Goal: Task Accomplishment & Management: Manage account settings

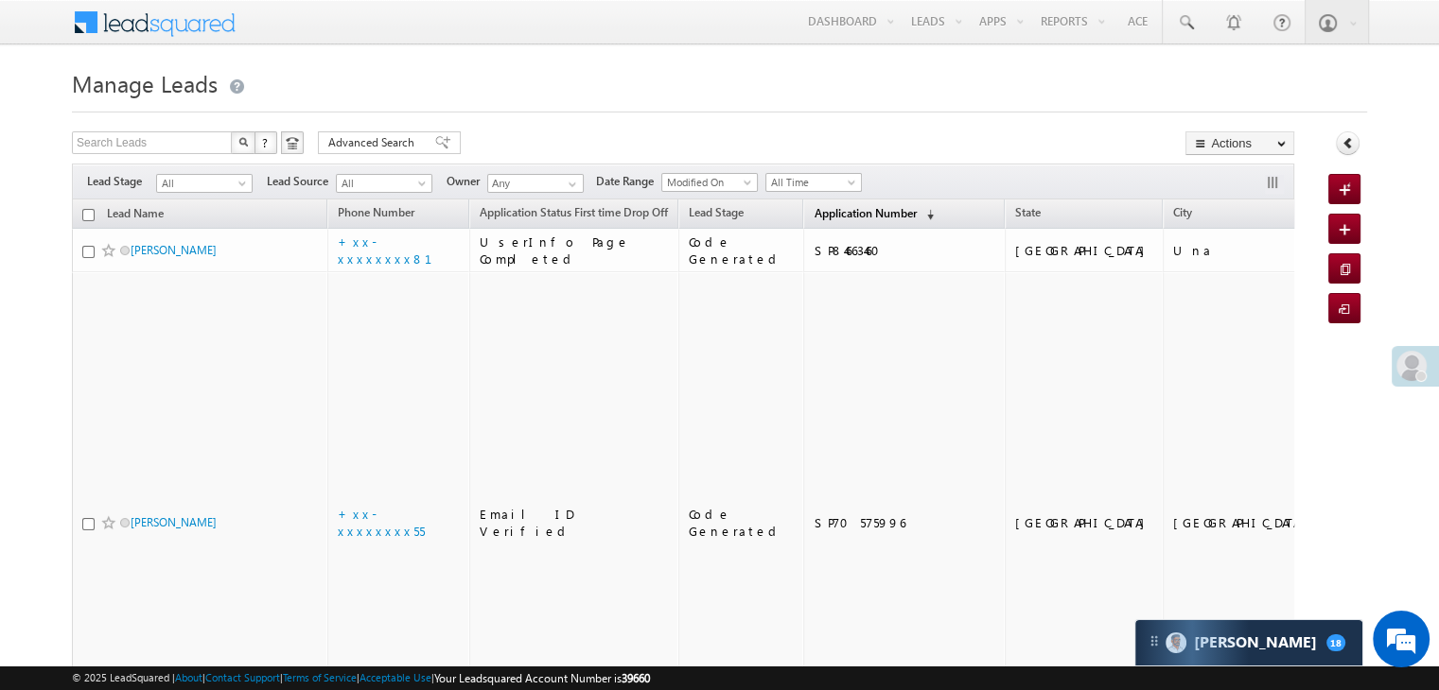
click at [813, 216] on span "Application Number" at bounding box center [864, 213] width 102 height 14
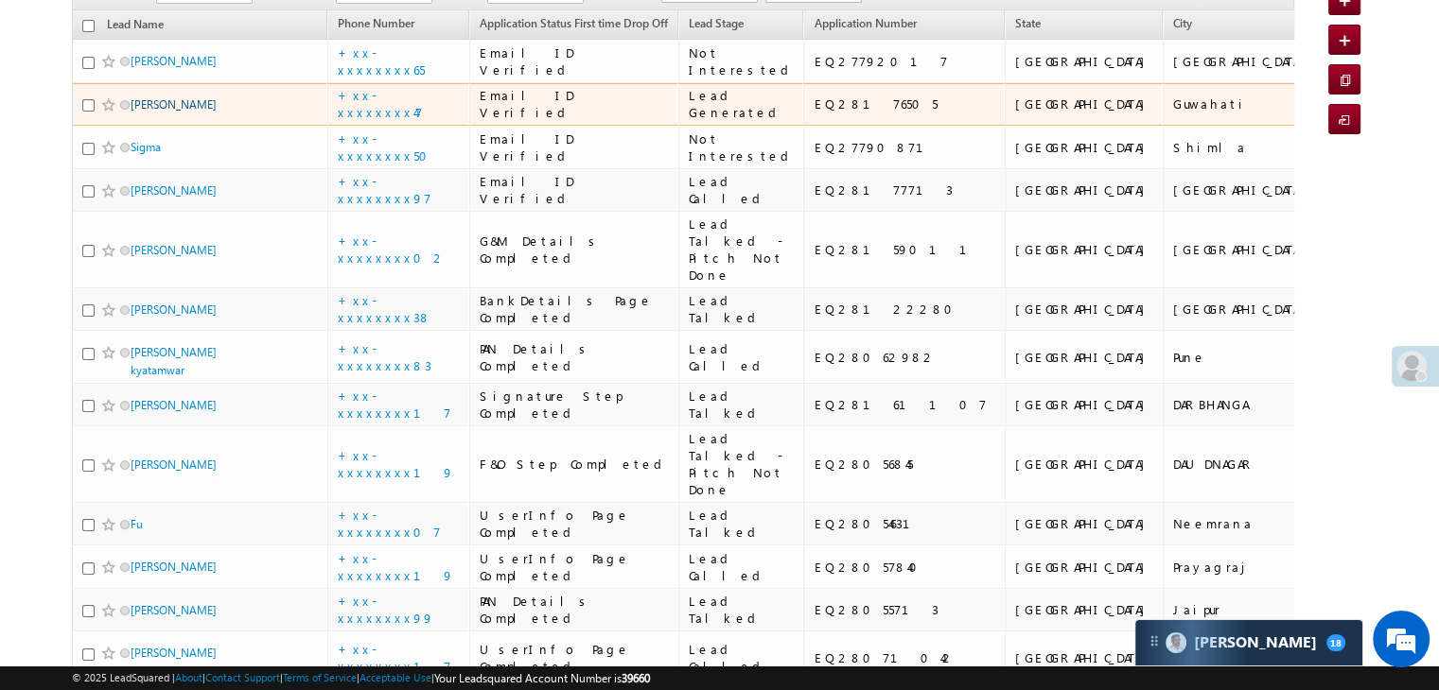
click at [166, 112] on link "Ejajul ahmed" at bounding box center [174, 104] width 86 height 14
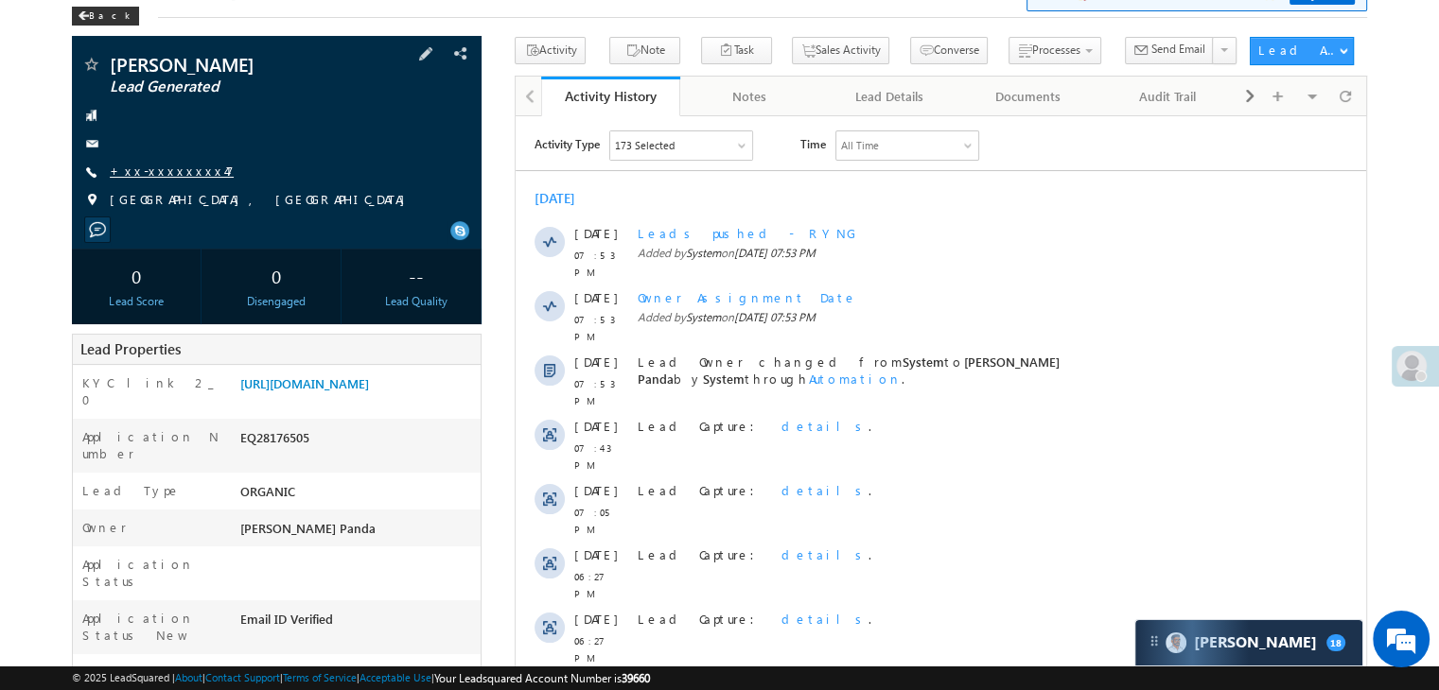
click at [146, 174] on link "+xx-xxxxxxxx47" at bounding box center [172, 171] width 124 height 16
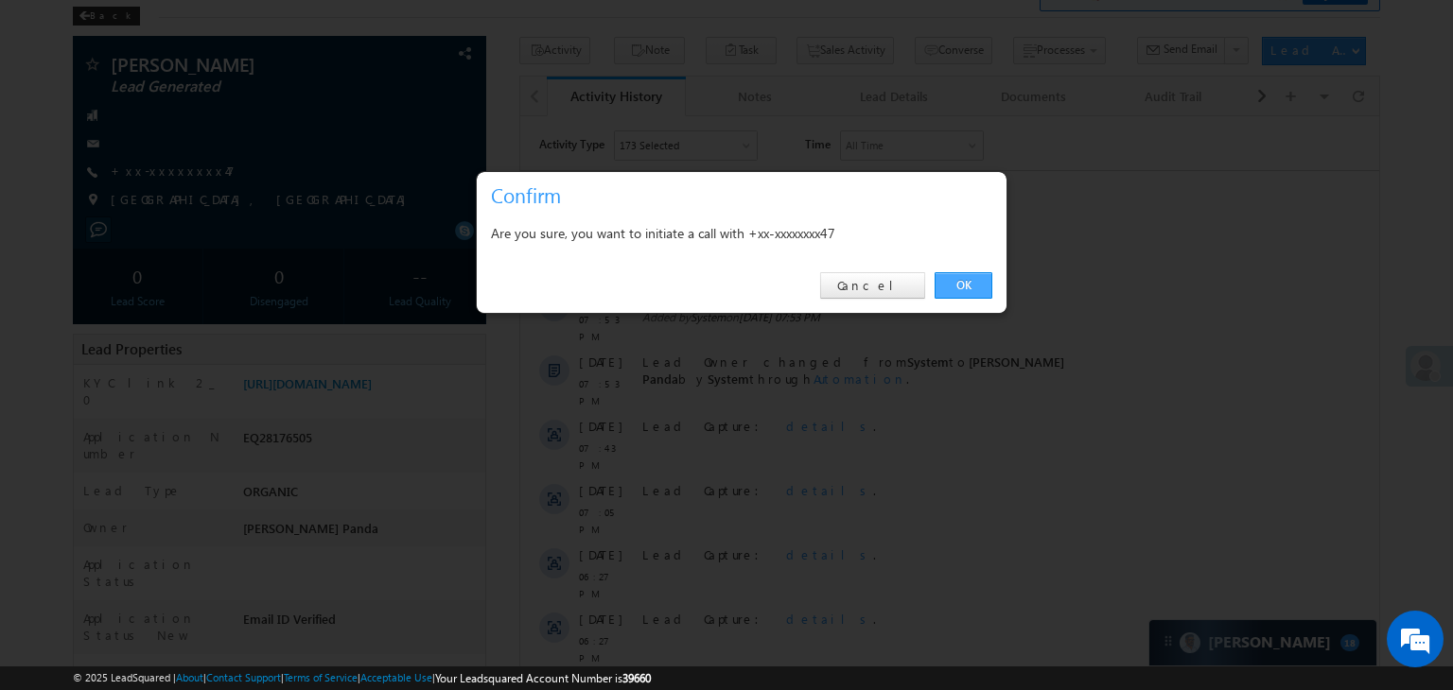
drag, startPoint x: 964, startPoint y: 285, endPoint x: 444, endPoint y: 168, distance: 533.0
click at [964, 285] on link "OK" at bounding box center [963, 285] width 58 height 26
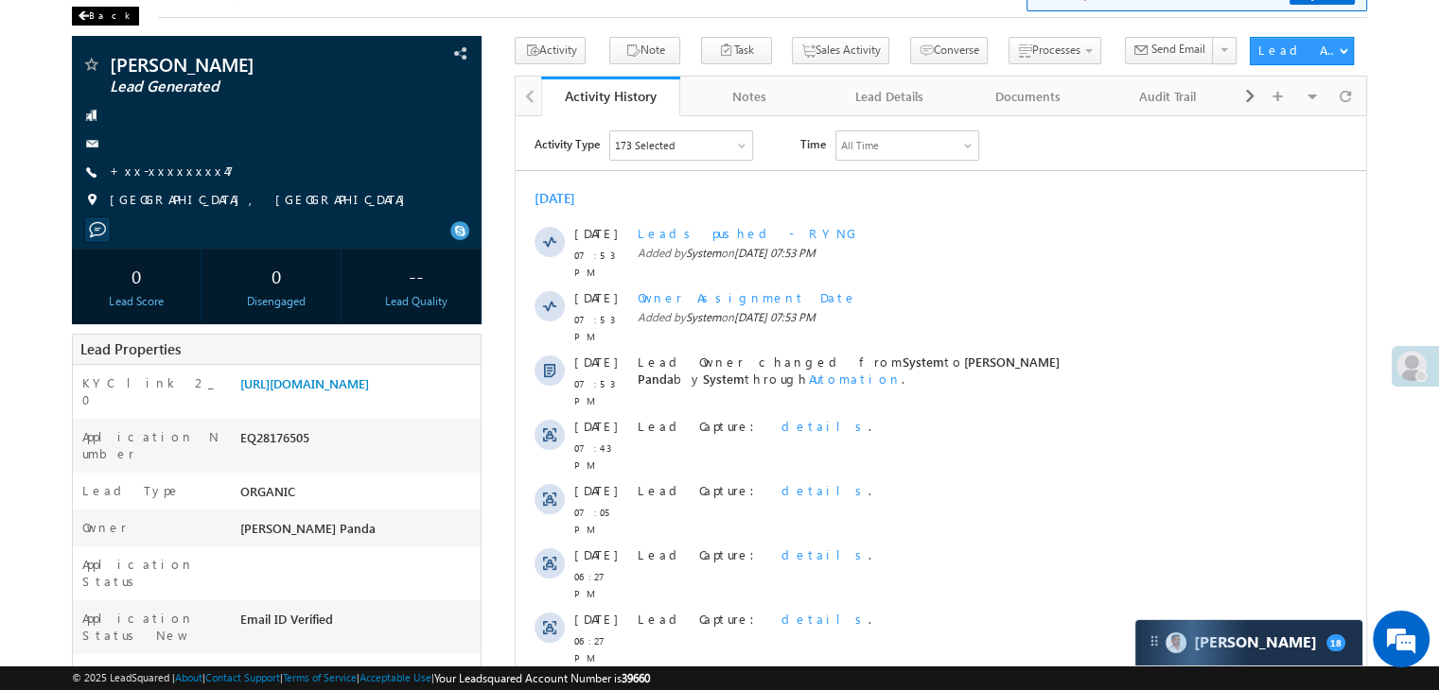
click at [87, 15] on span at bounding box center [83, 15] width 11 height 9
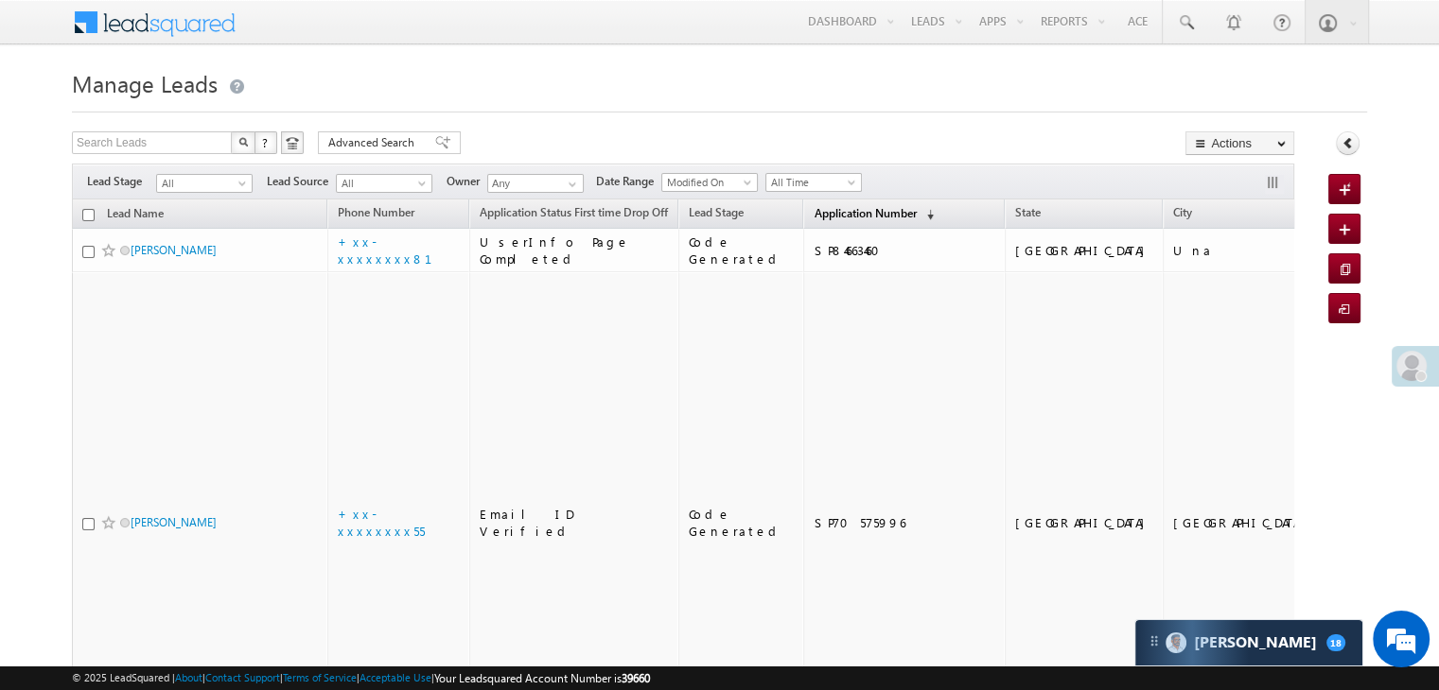
drag, startPoint x: 0, startPoint y: 0, endPoint x: 844, endPoint y: 218, distance: 871.2
click at [844, 218] on span "Application Number" at bounding box center [864, 213] width 102 height 14
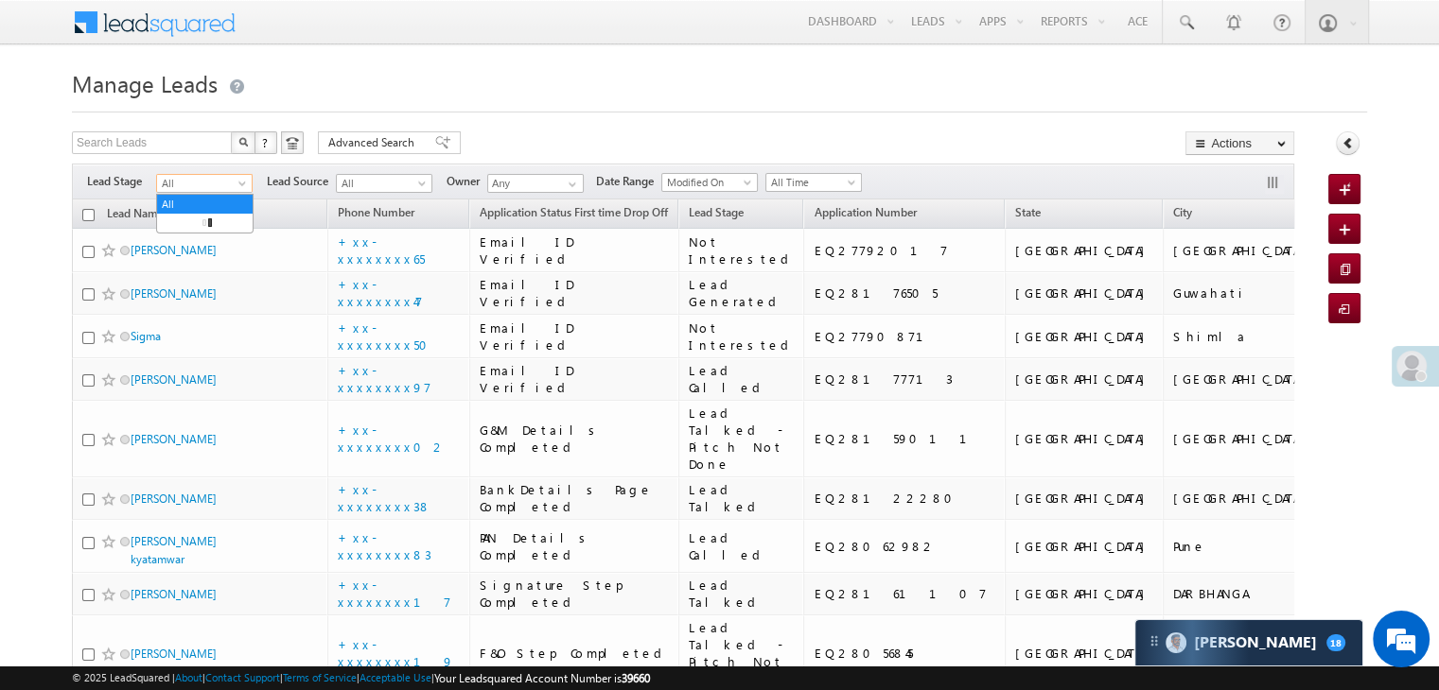
click at [246, 176] on link "All" at bounding box center [204, 183] width 96 height 19
click at [208, 225] on link "Lead Generated" at bounding box center [205, 223] width 96 height 17
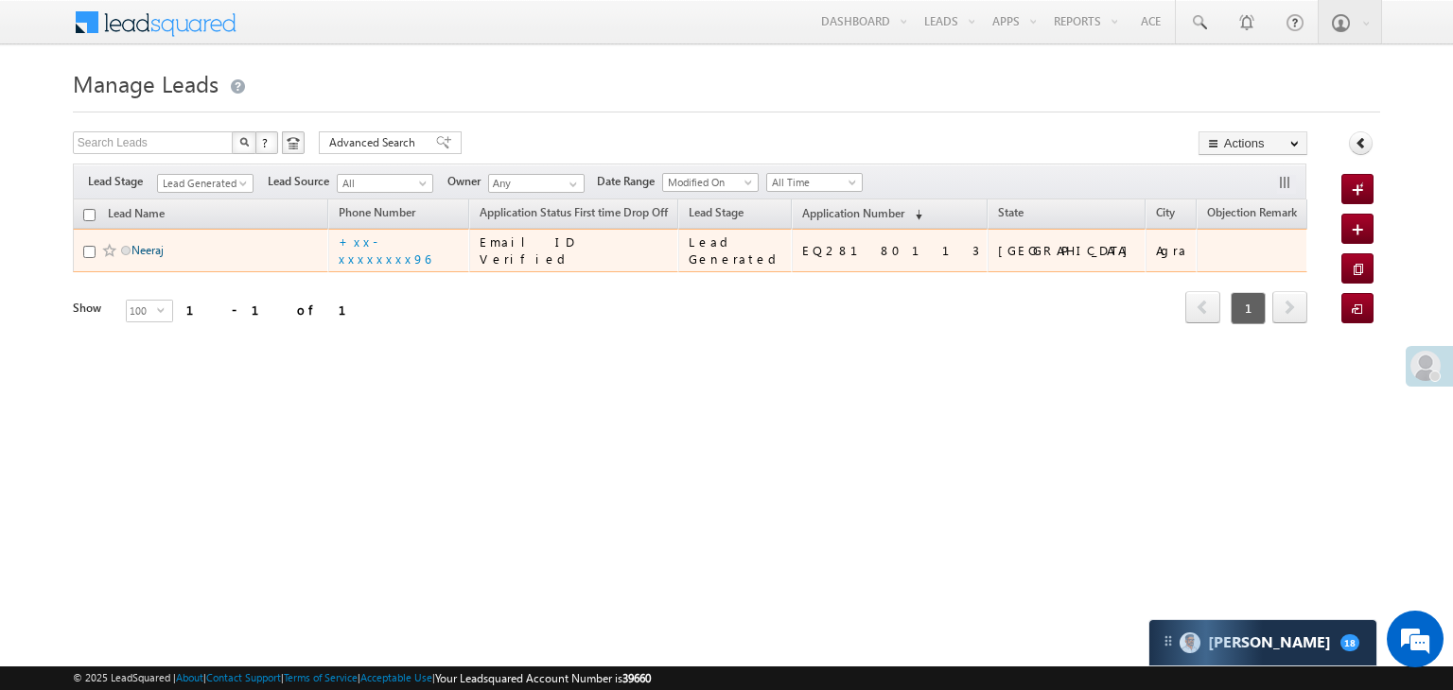
click at [155, 257] on link "Neeraj" at bounding box center [147, 250] width 32 height 14
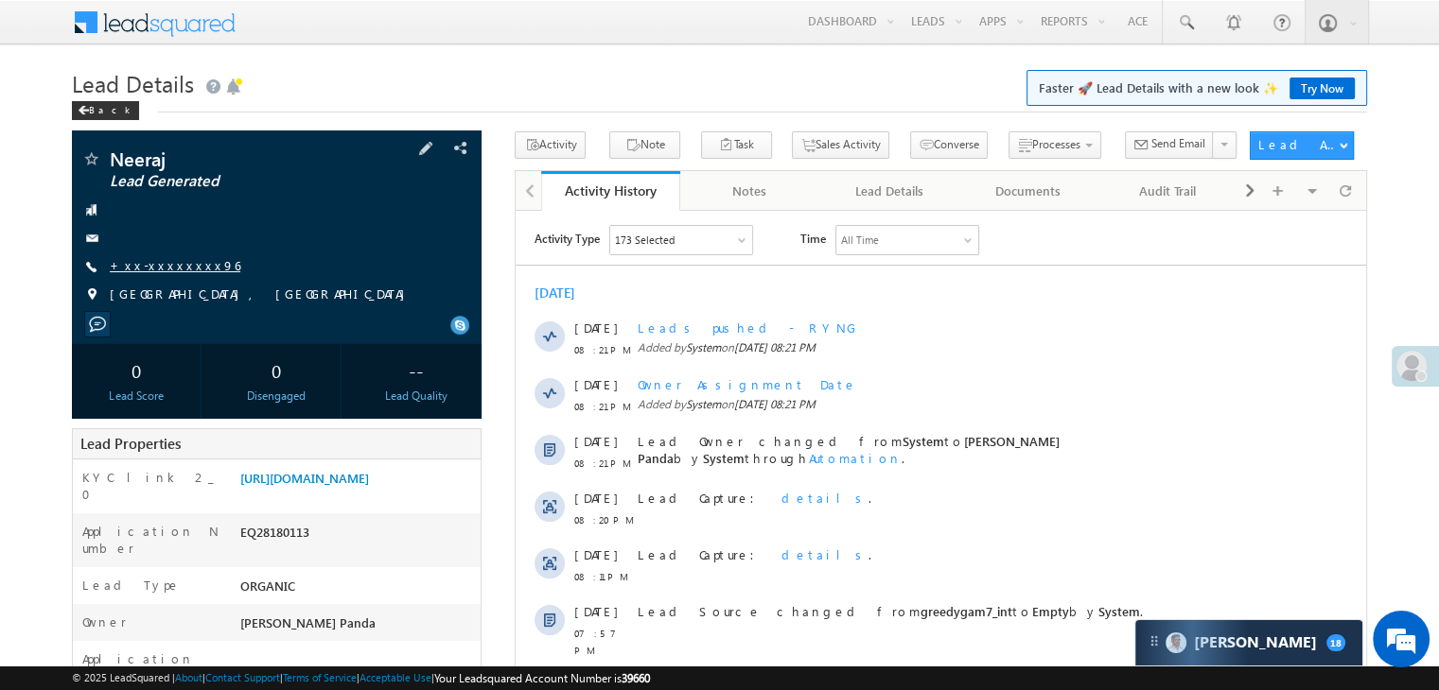
click at [177, 269] on link "+xx-xxxxxxxx96" at bounding box center [175, 265] width 131 height 16
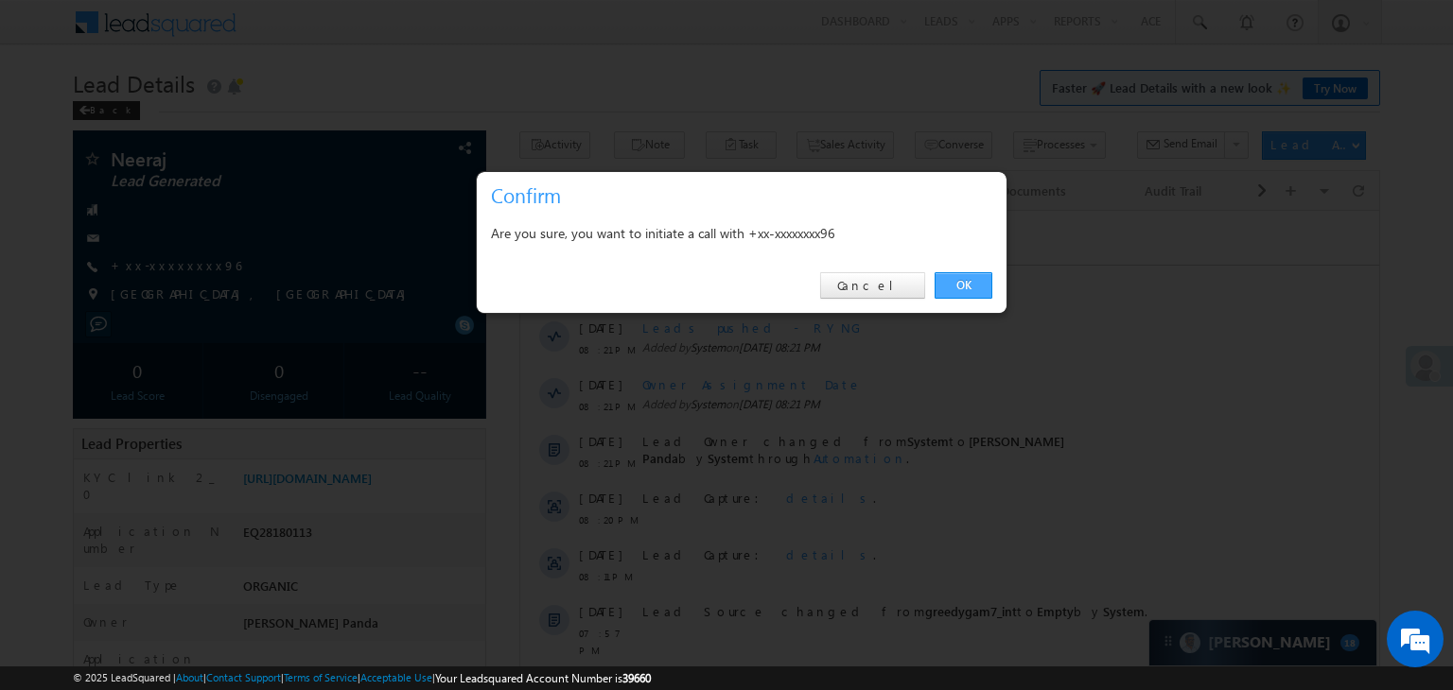
click at [953, 284] on link "OK" at bounding box center [963, 285] width 58 height 26
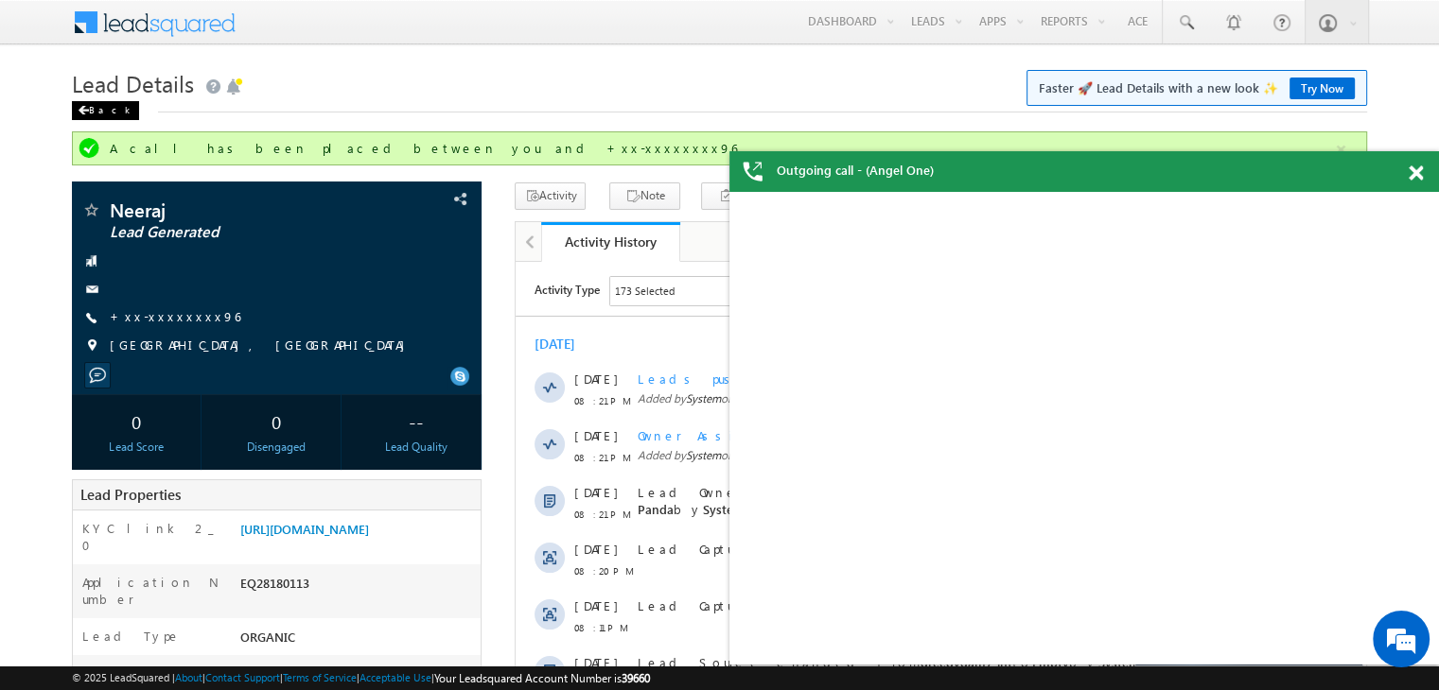
click at [106, 110] on div "Back" at bounding box center [105, 110] width 67 height 19
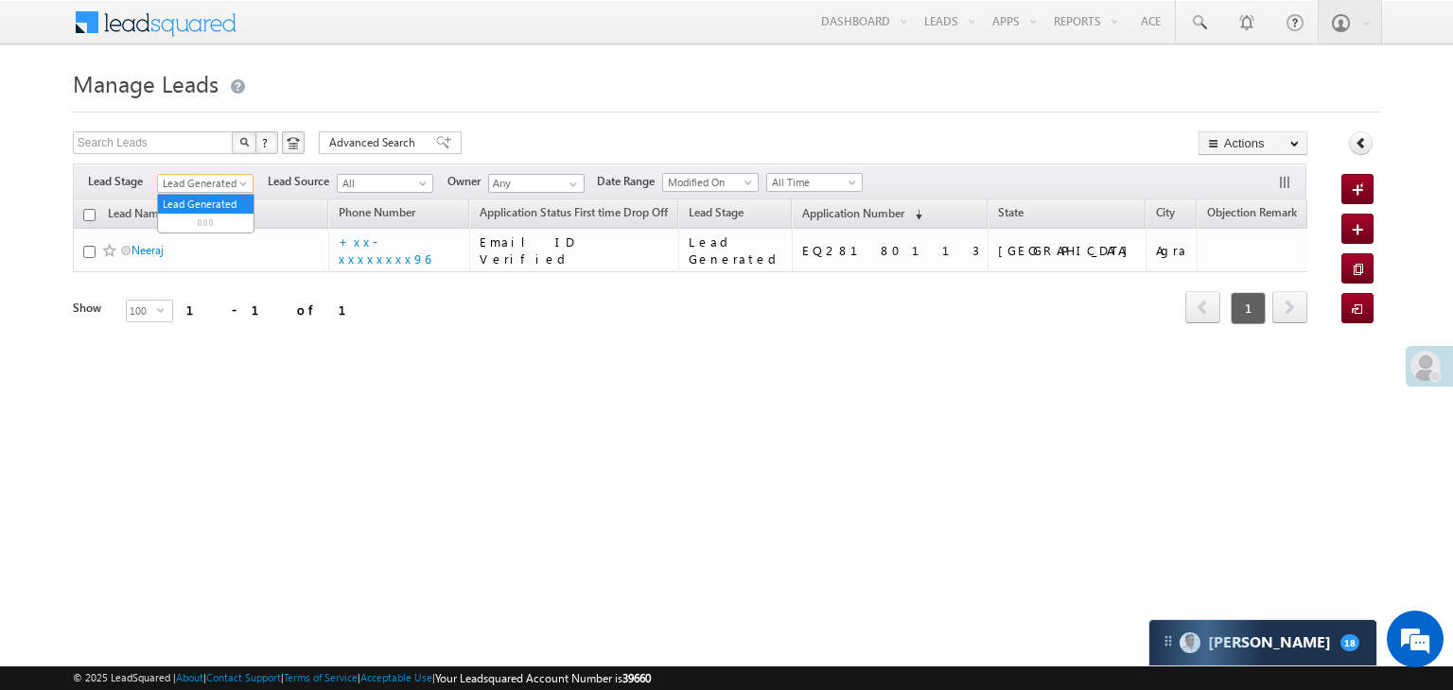
click at [249, 179] on link "Lead Generated" at bounding box center [205, 183] width 96 height 19
click at [206, 209] on link "All" at bounding box center [206, 204] width 96 height 17
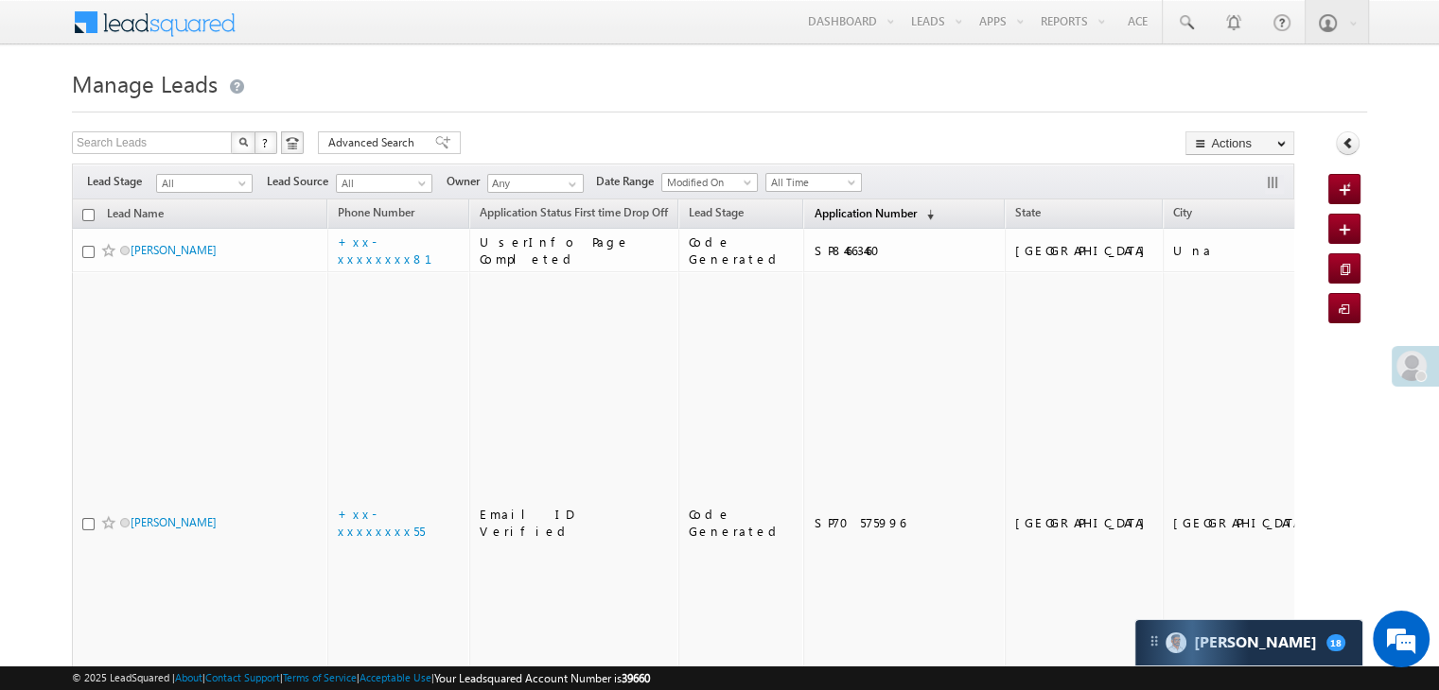
click at [822, 213] on span "Application Number" at bounding box center [864, 213] width 102 height 14
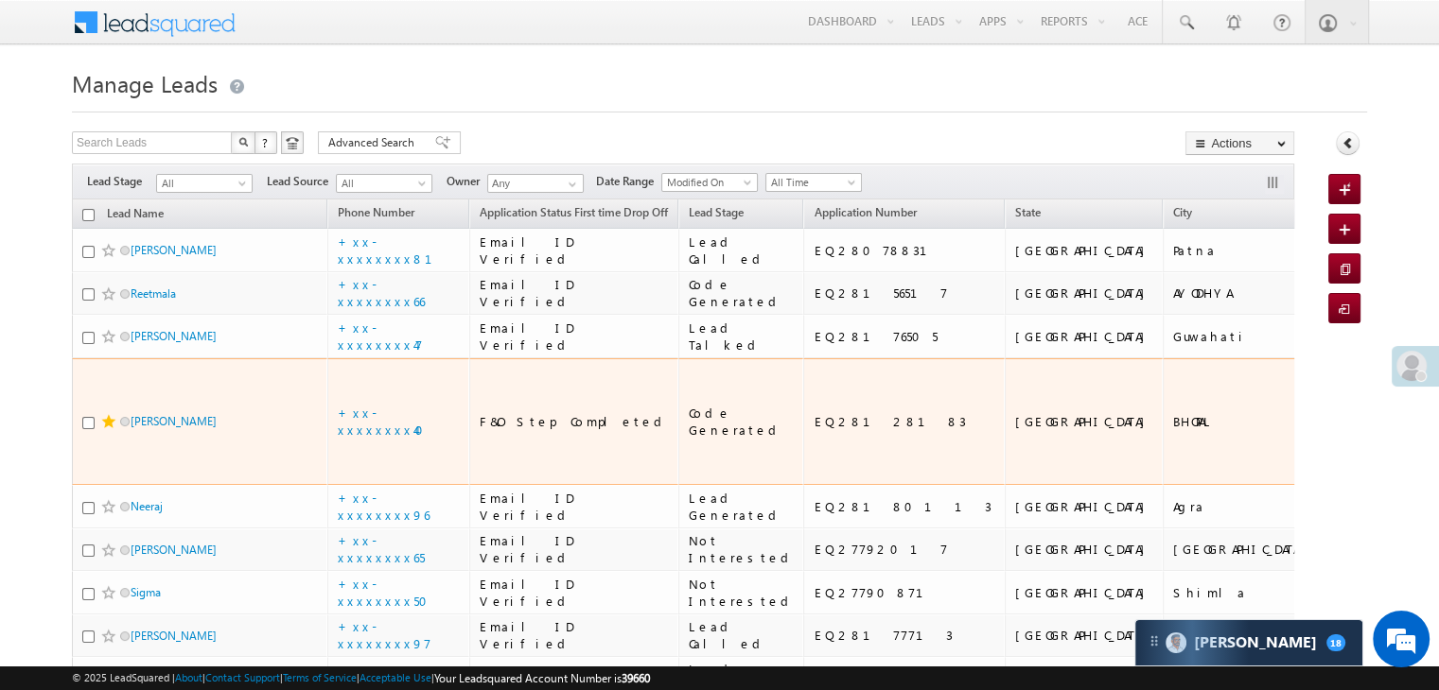
click at [110, 429] on span at bounding box center [108, 421] width 15 height 15
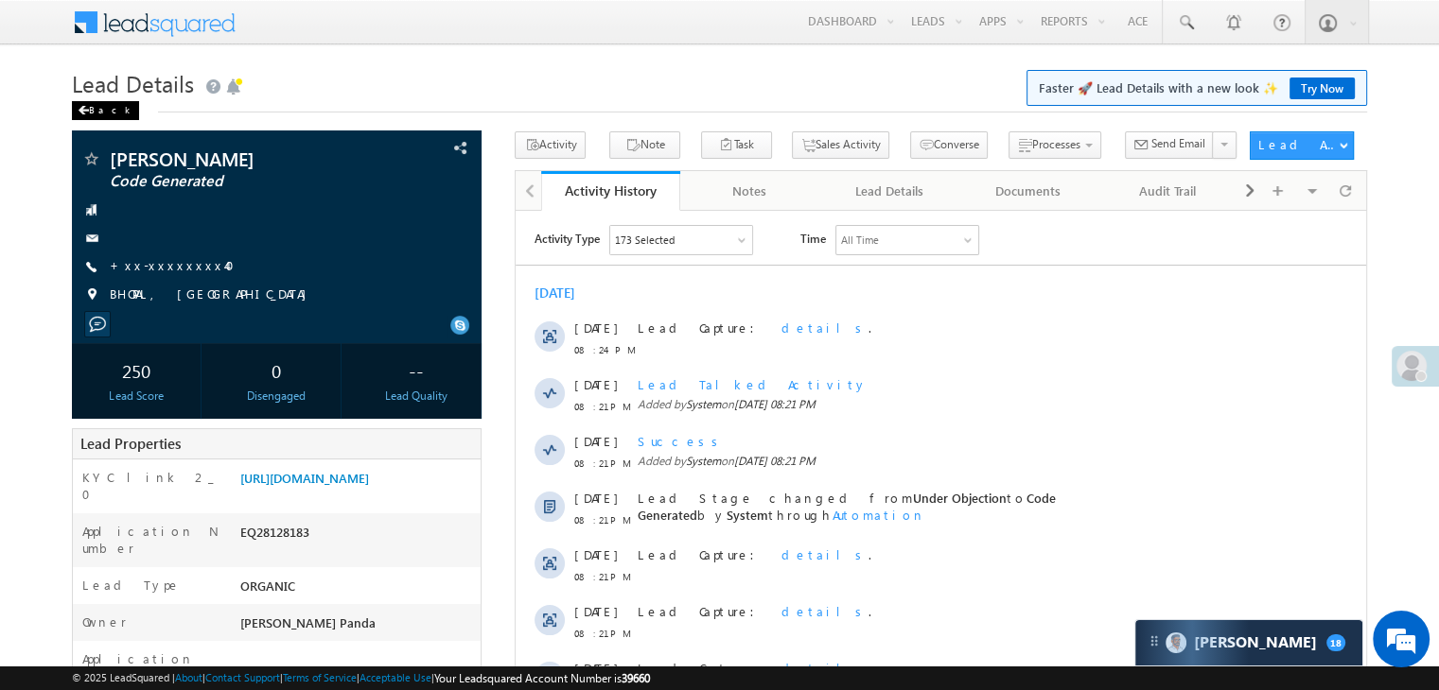
click at [88, 111] on span at bounding box center [83, 110] width 11 height 9
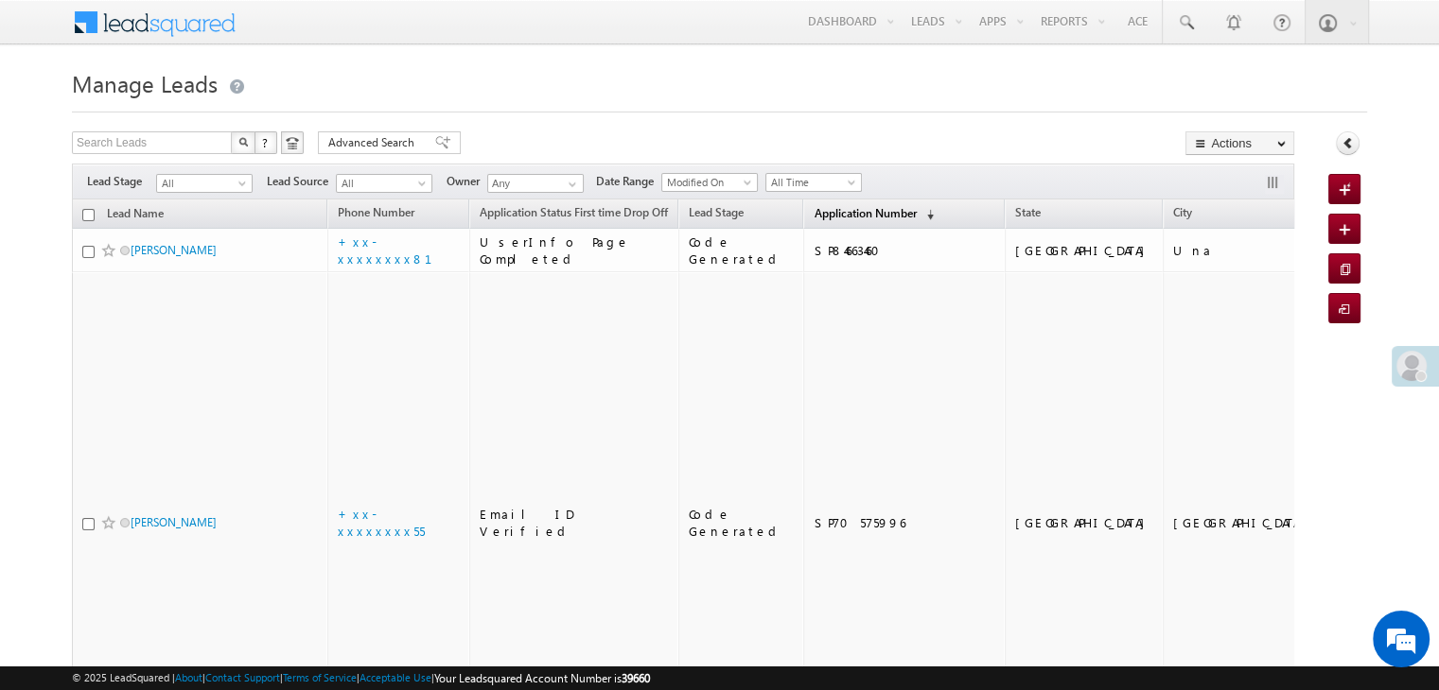
click at [817, 213] on span "Application Number" at bounding box center [864, 213] width 102 height 14
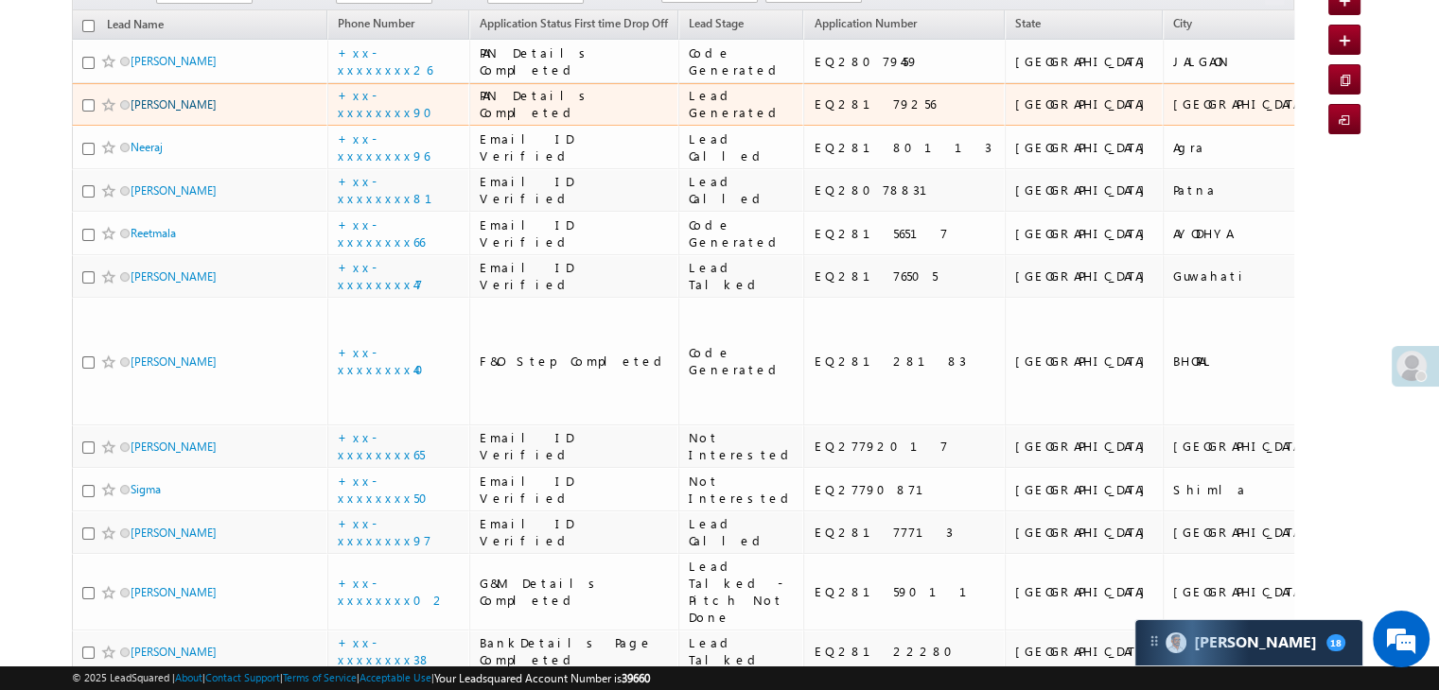
click at [170, 112] on link "ganesh dubey" at bounding box center [174, 104] width 86 height 14
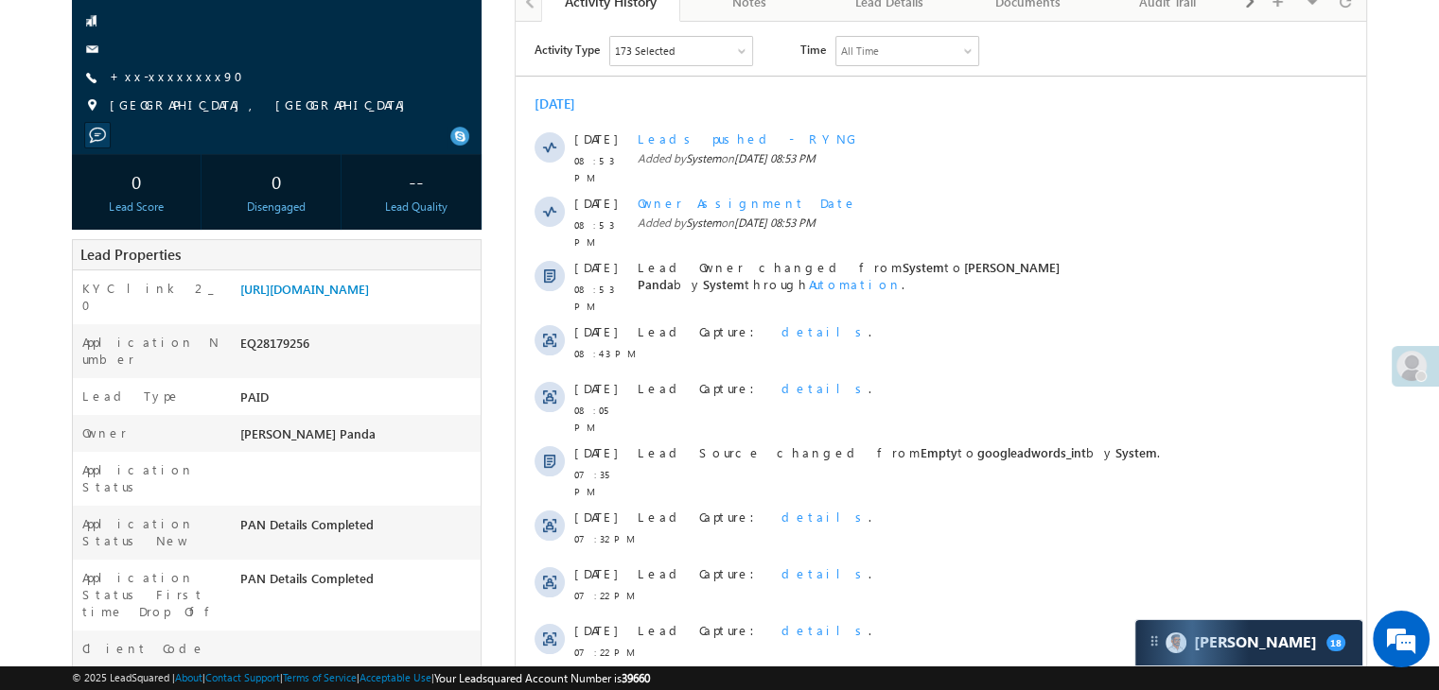
scroll to position [95, 0]
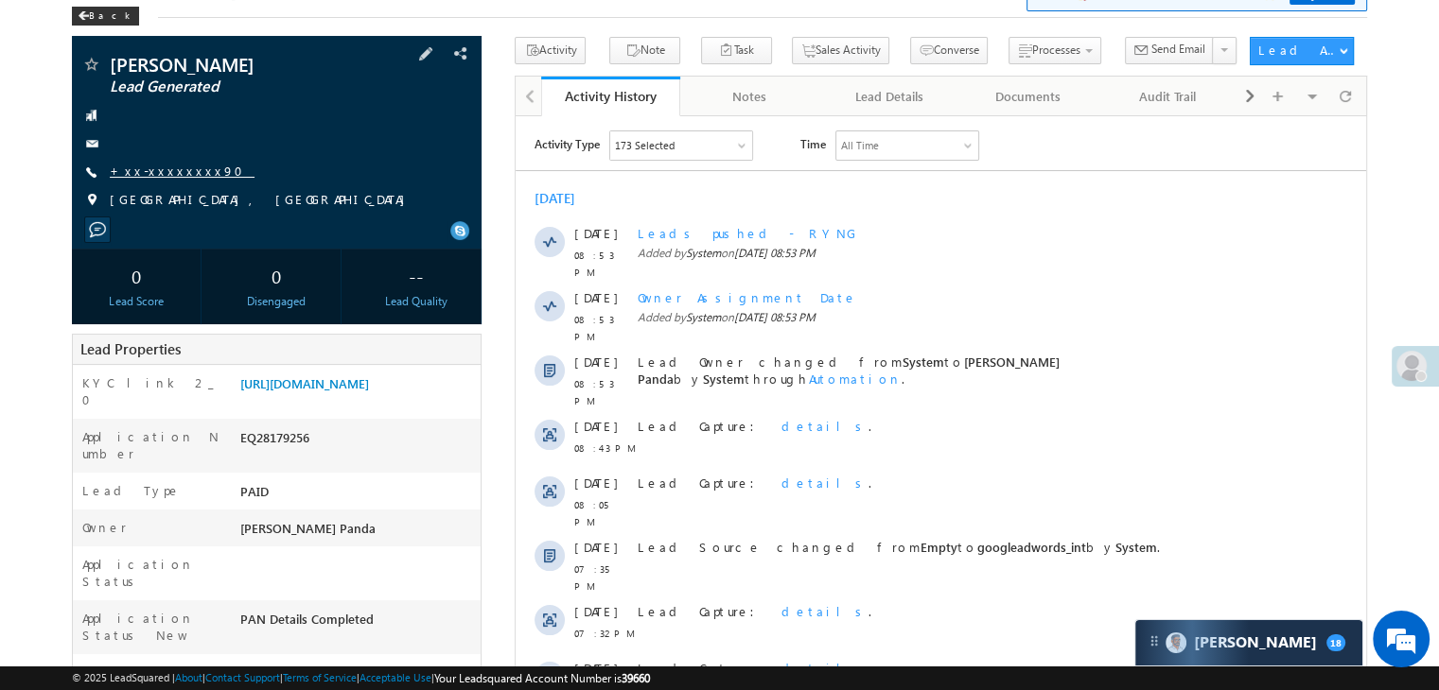
click at [166, 167] on link "+xx-xxxxxxxx90" at bounding box center [182, 171] width 145 height 16
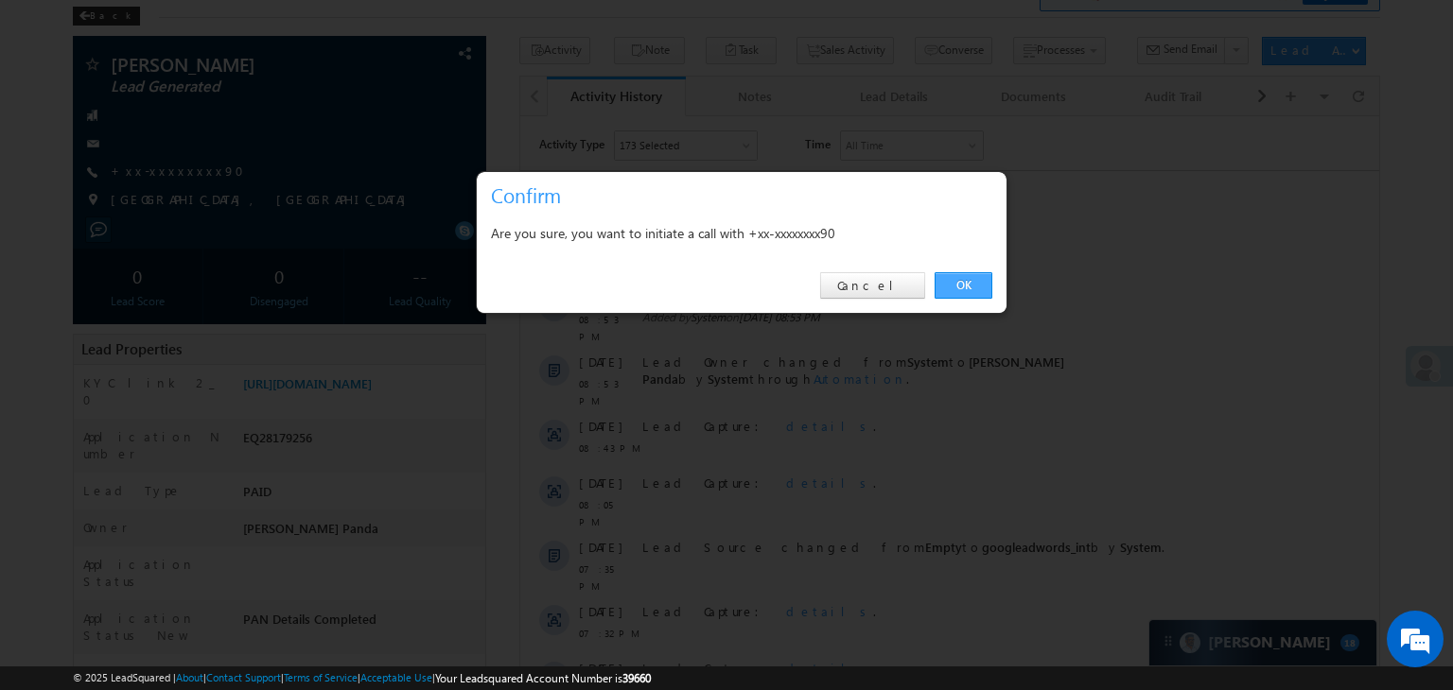
drag, startPoint x: 967, startPoint y: 287, endPoint x: 431, endPoint y: 492, distance: 573.3
click at [967, 287] on link "OK" at bounding box center [963, 285] width 58 height 26
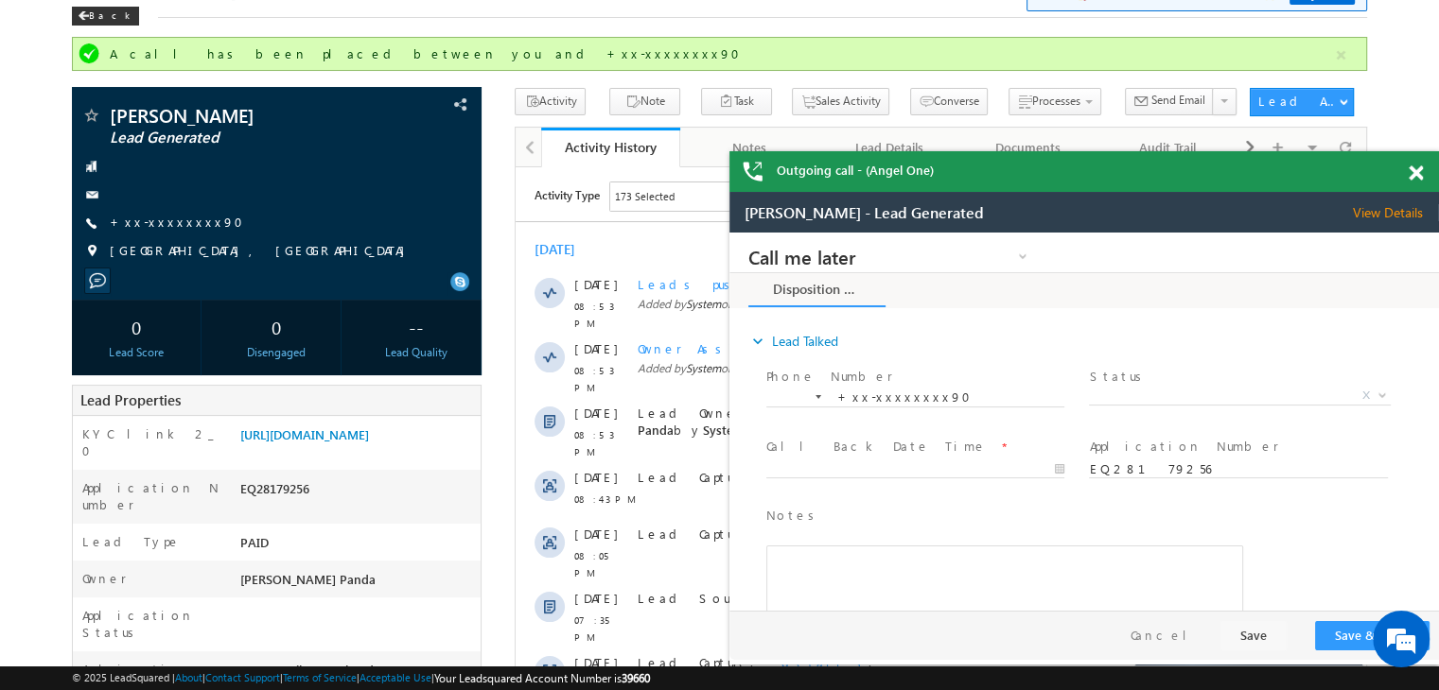
scroll to position [0, 0]
click at [87, 10] on div "Back" at bounding box center [105, 16] width 67 height 19
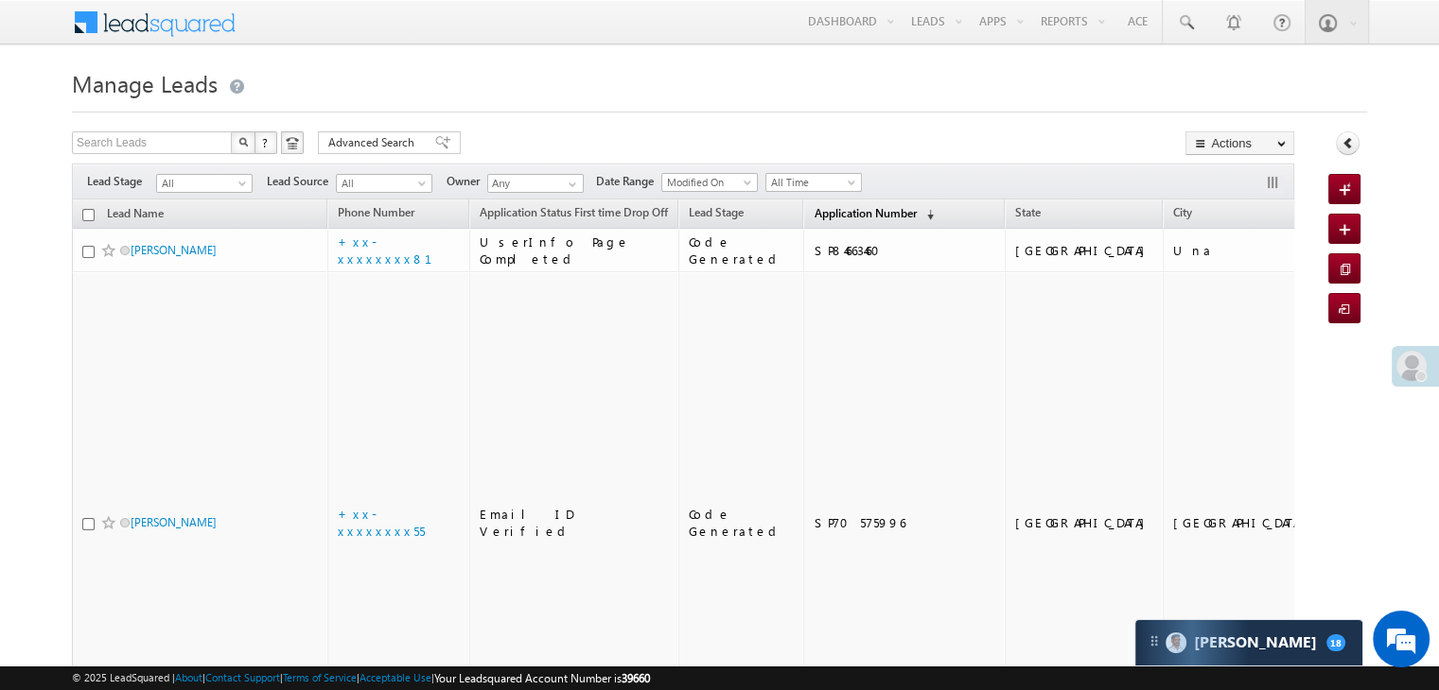
click at [837, 217] on span "Application Number" at bounding box center [864, 213] width 102 height 14
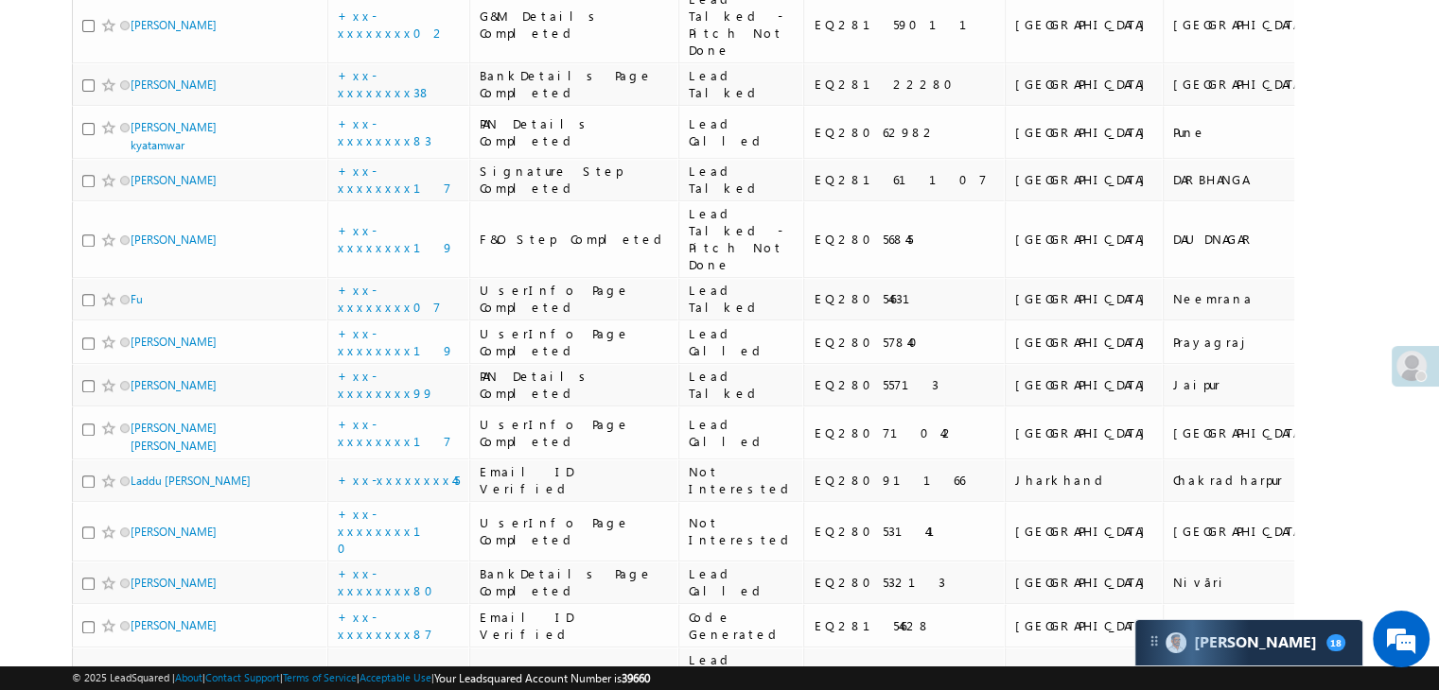
scroll to position [1040, 0]
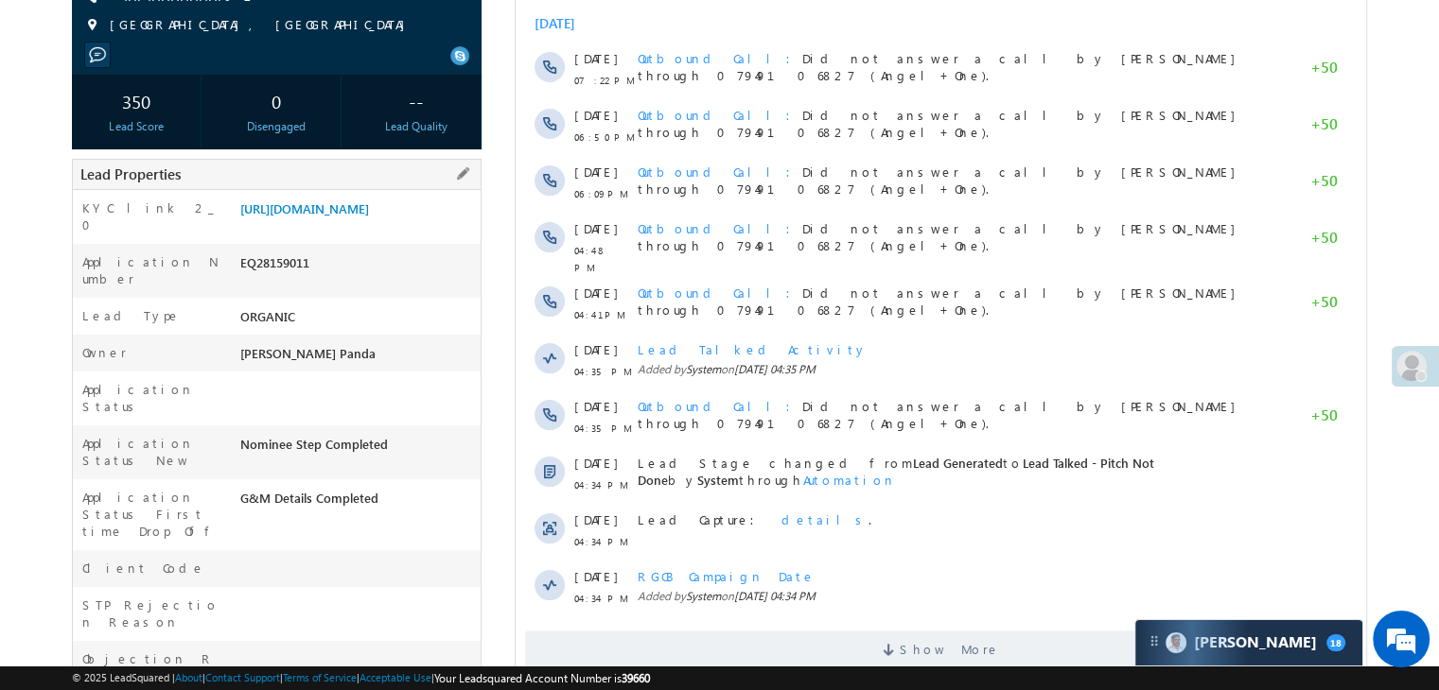
scroll to position [284, 0]
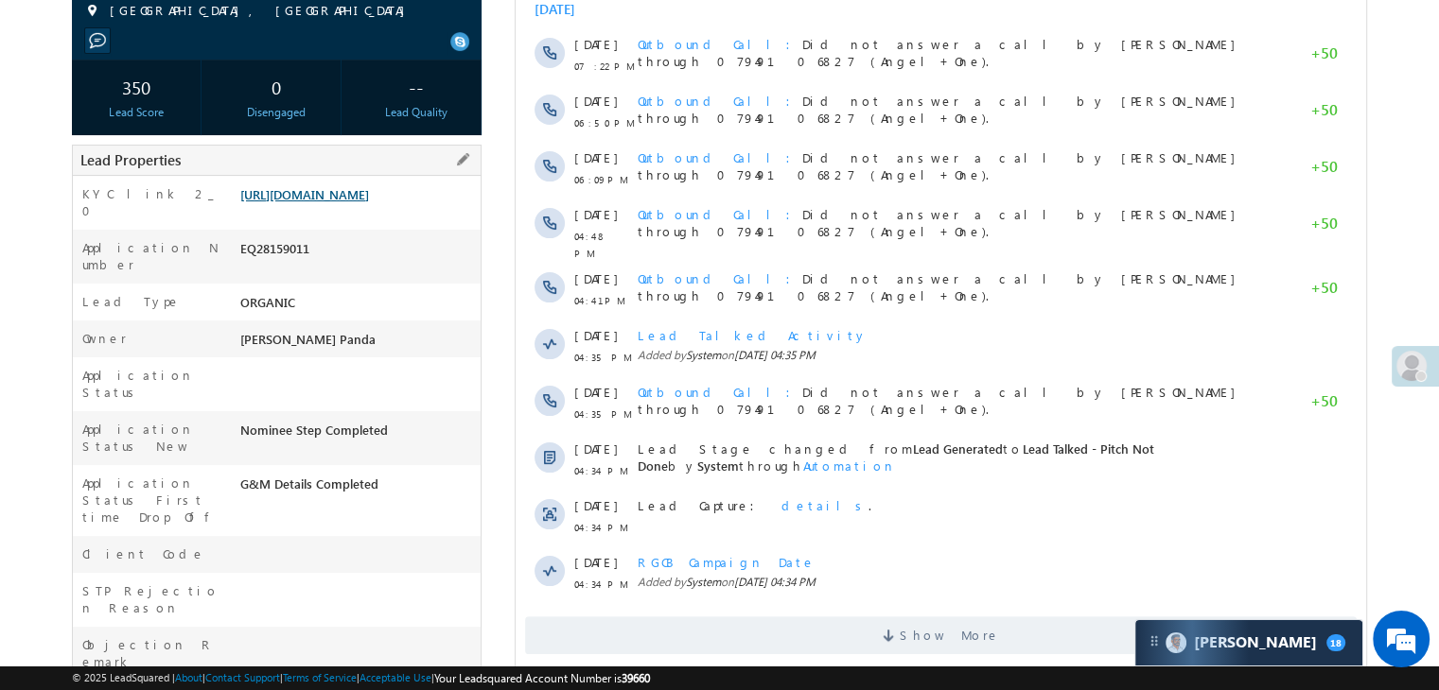
click at [344, 202] on link "[URL][DOMAIN_NAME]" at bounding box center [304, 194] width 129 height 16
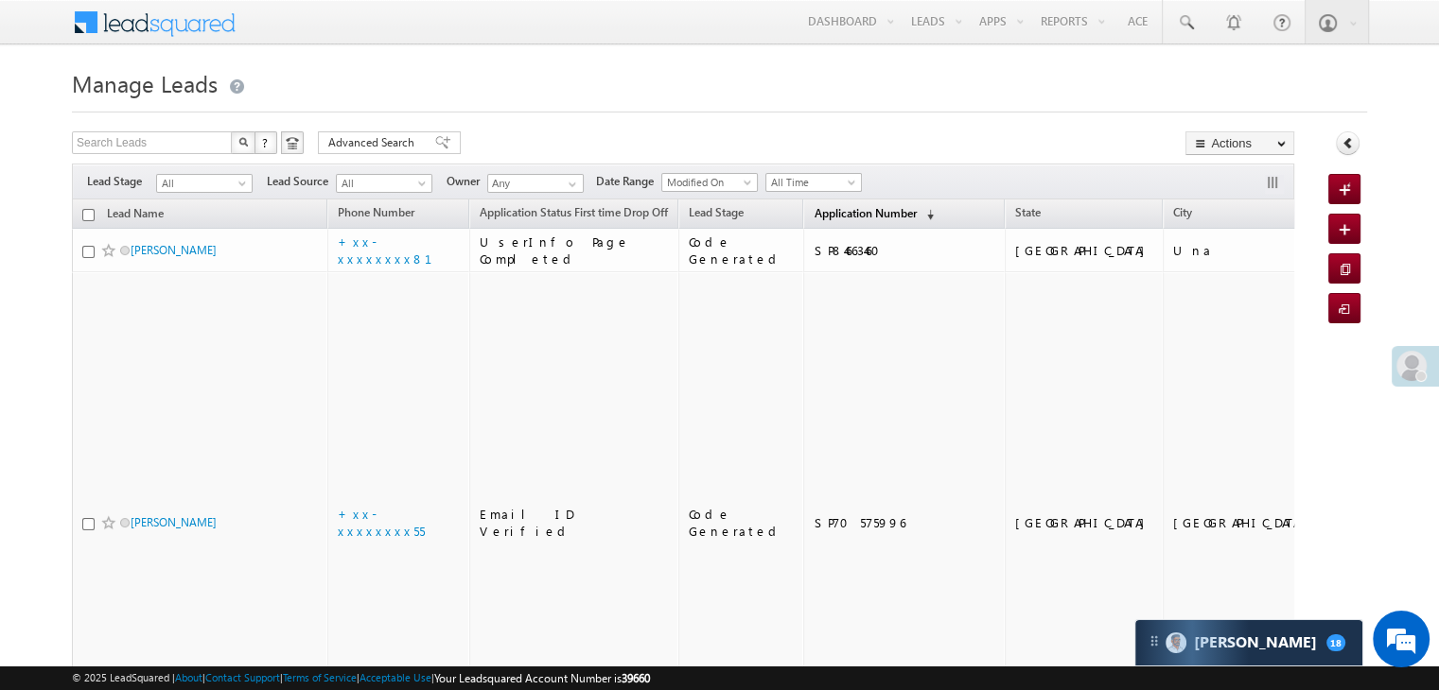
click at [813, 213] on span "Application Number" at bounding box center [864, 213] width 102 height 14
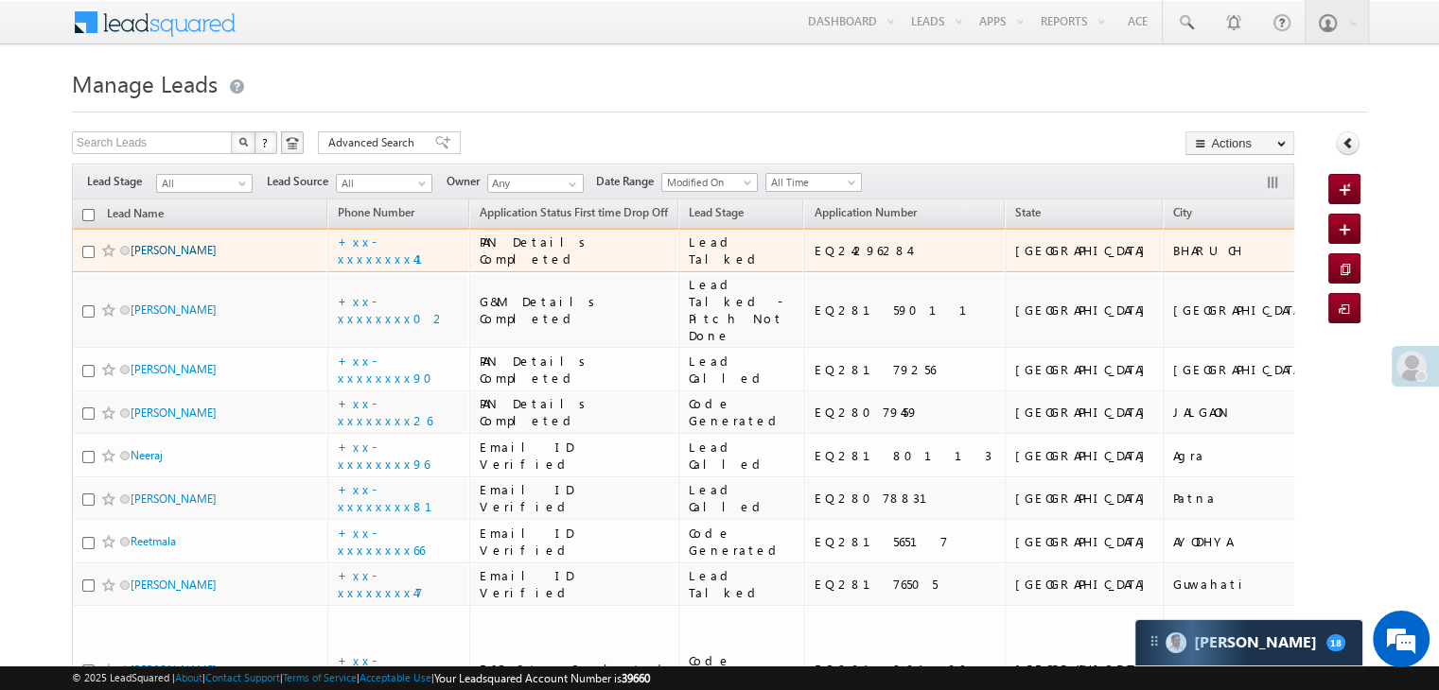
click at [182, 257] on link "[PERSON_NAME]" at bounding box center [174, 250] width 86 height 14
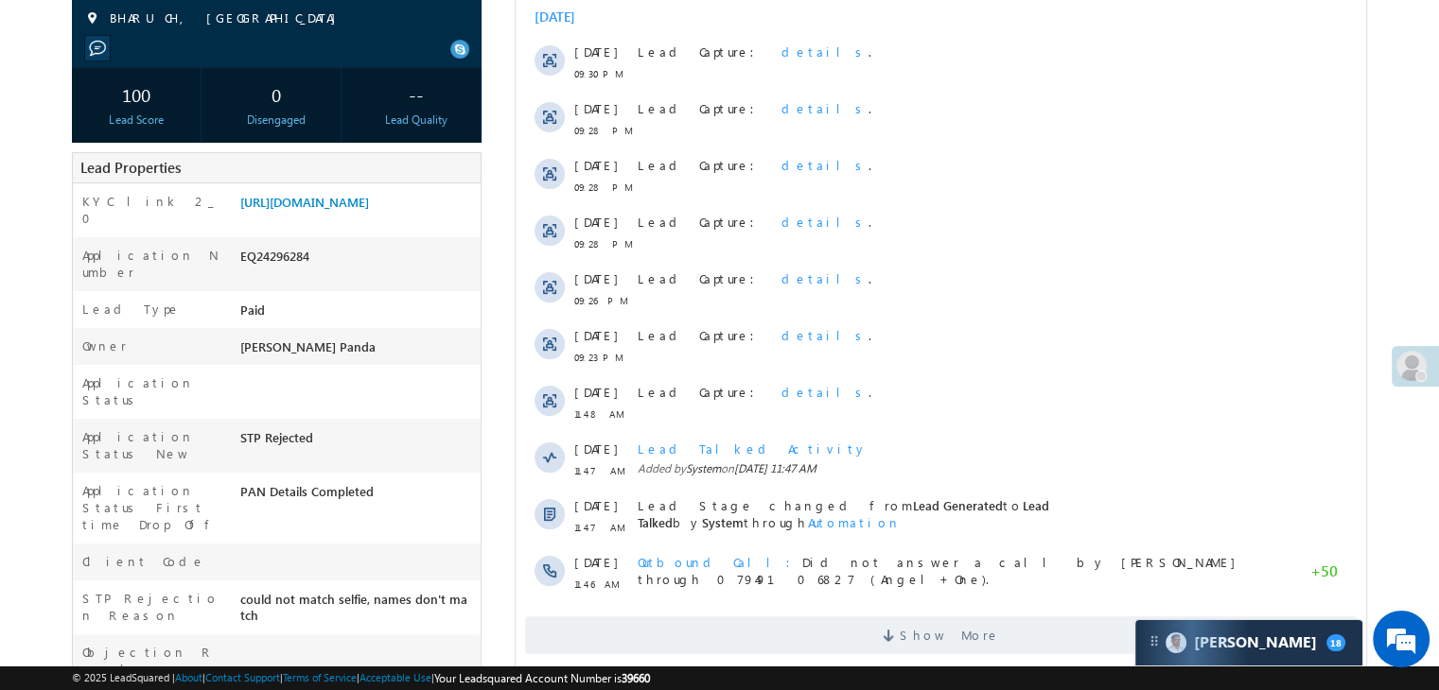
scroll to position [284, 0]
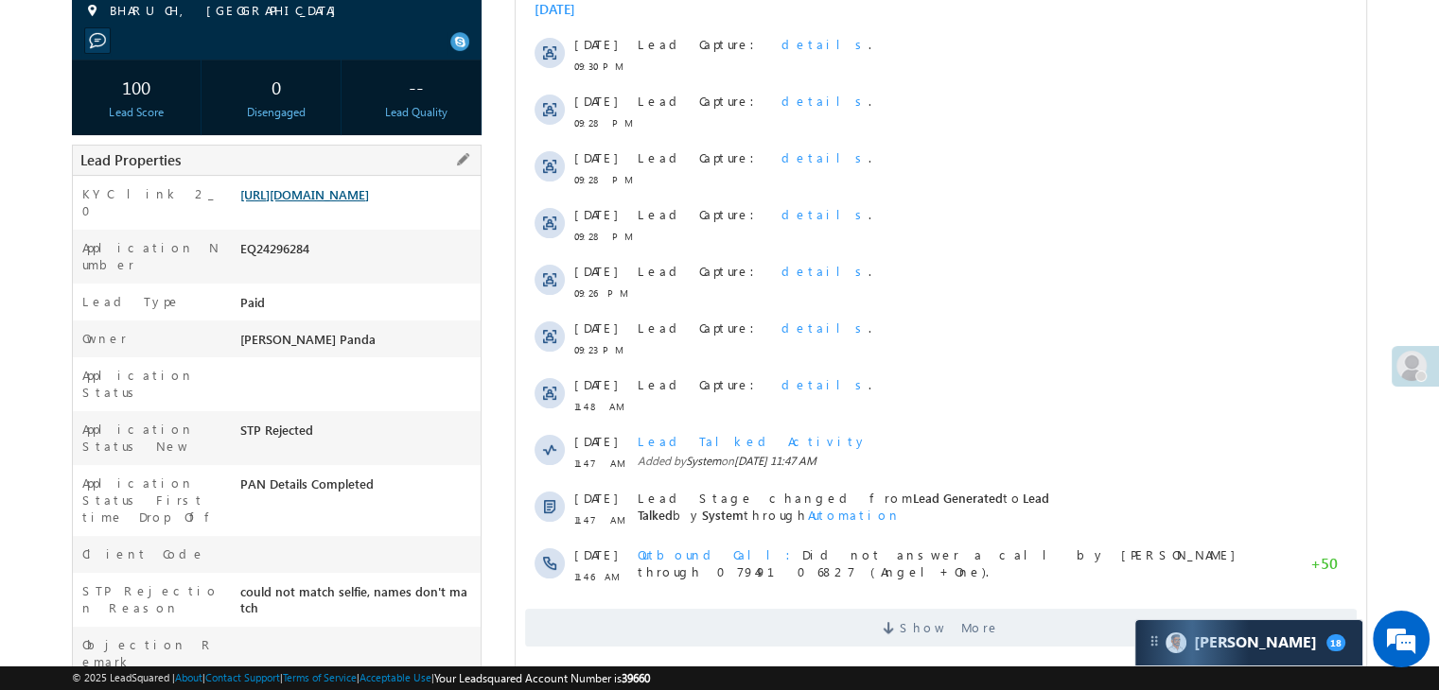
click at [359, 202] on link "[URL][DOMAIN_NAME]" at bounding box center [304, 194] width 129 height 16
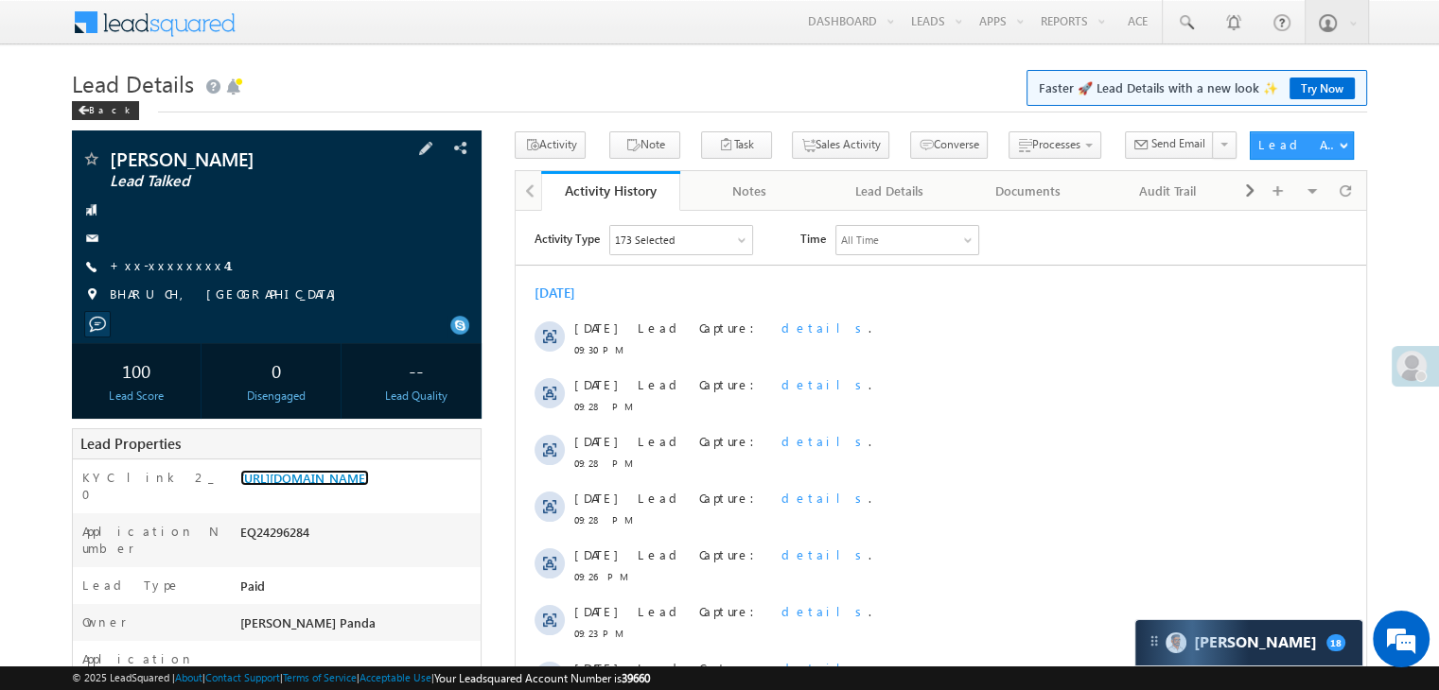
scroll to position [0, 0]
click at [97, 112] on div "Back" at bounding box center [105, 110] width 67 height 19
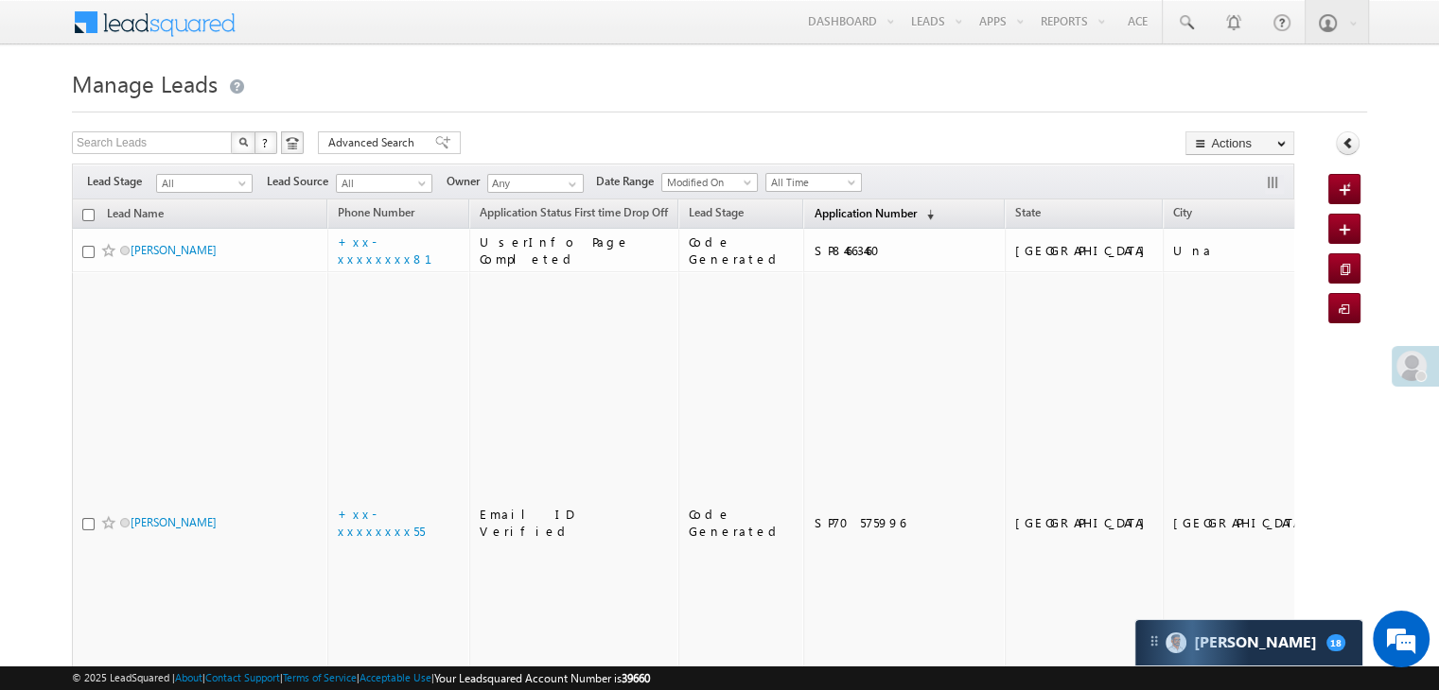
click at [846, 213] on span "Application Number" at bounding box center [864, 213] width 102 height 14
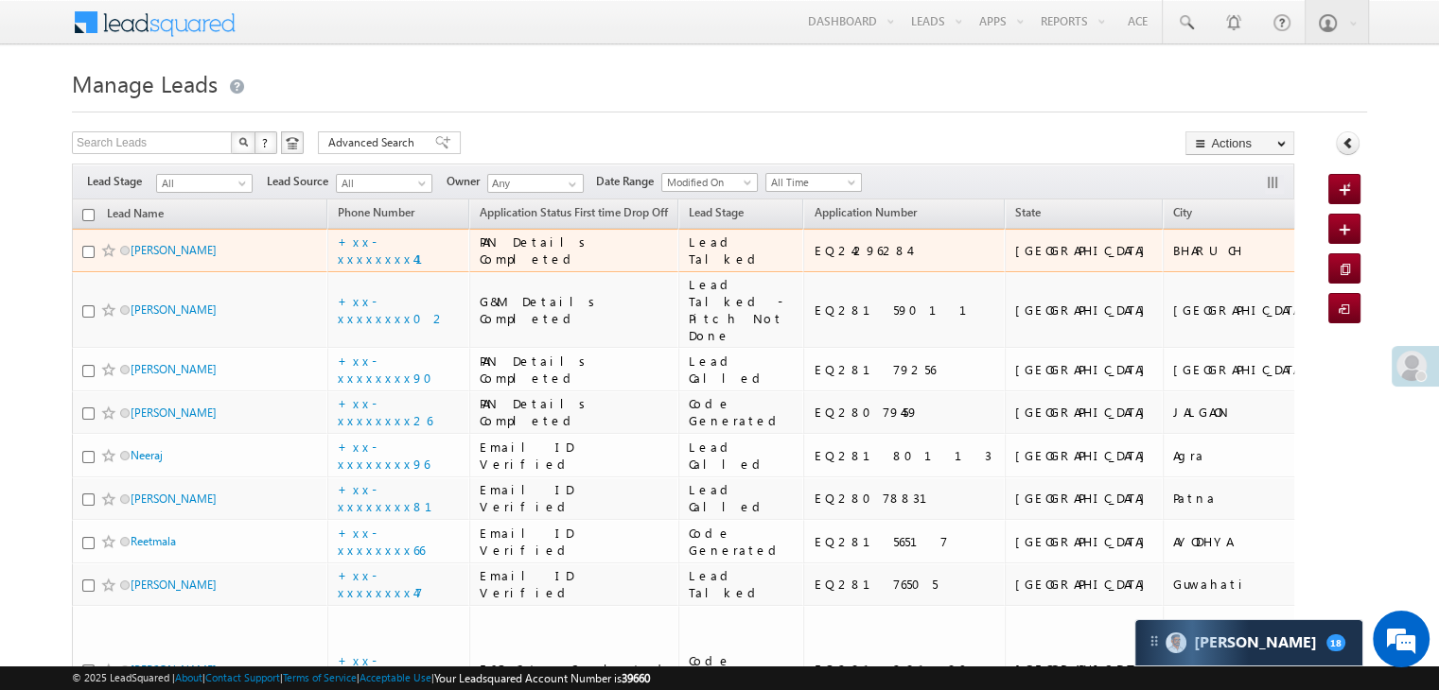
drag, startPoint x: 109, startPoint y: 288, endPoint x: 98, endPoint y: 293, distance: 11.9
click at [107, 258] on span at bounding box center [108, 250] width 15 height 15
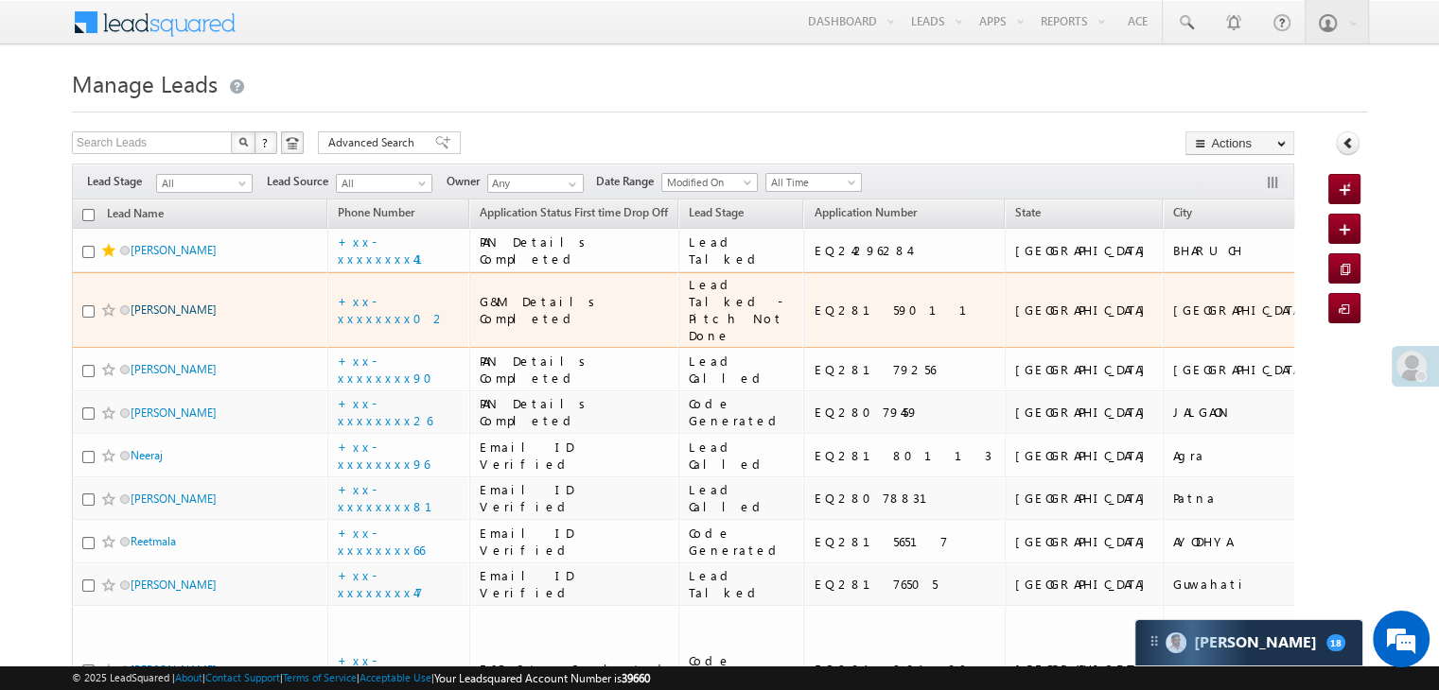
click at [177, 317] on link "Jamal Sardar" at bounding box center [174, 310] width 86 height 14
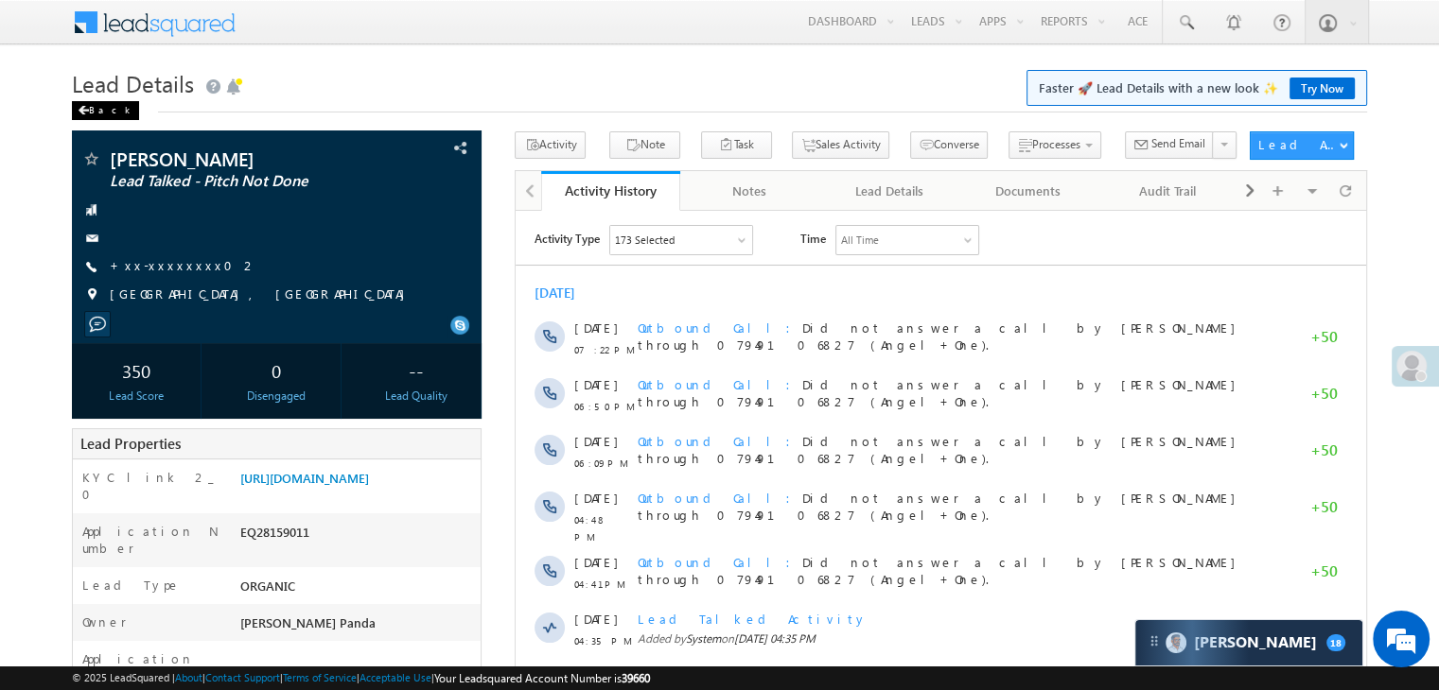
click at [89, 107] on div "Back" at bounding box center [105, 110] width 67 height 19
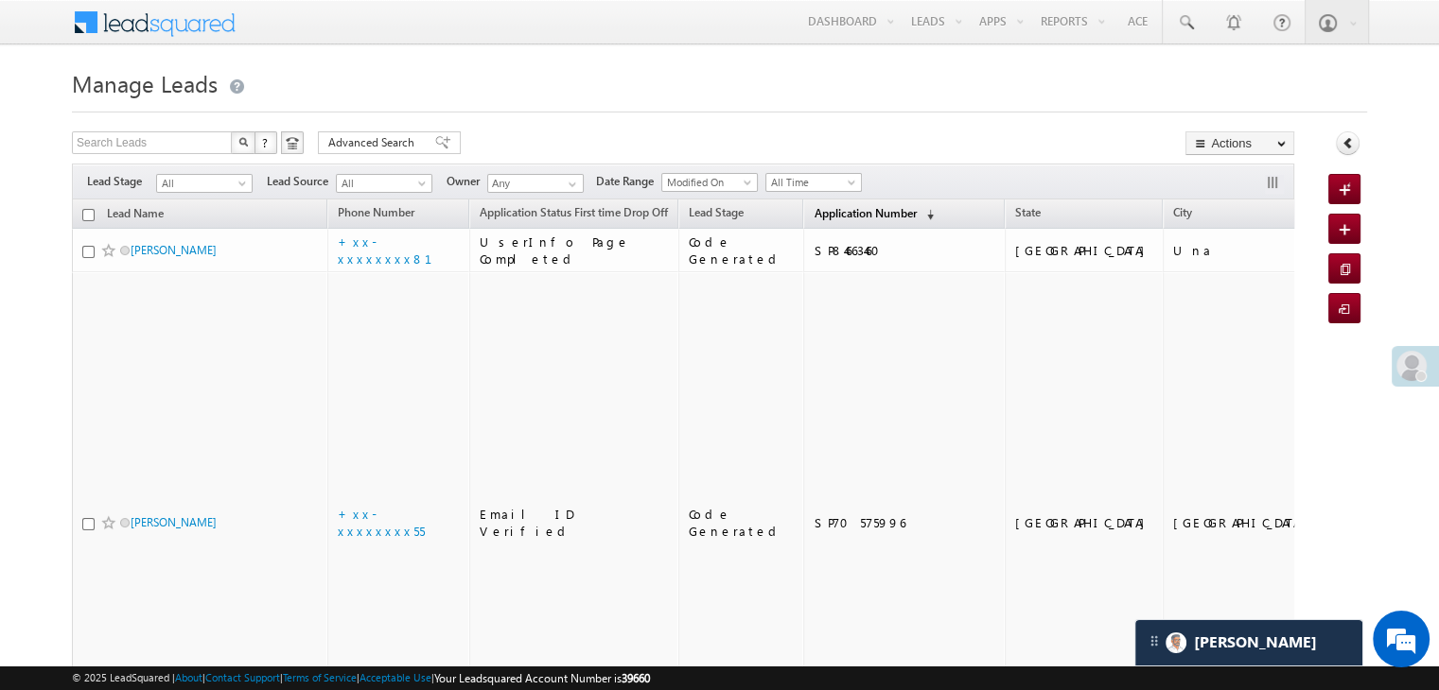
click at [854, 220] on span "Application Number" at bounding box center [864, 213] width 102 height 14
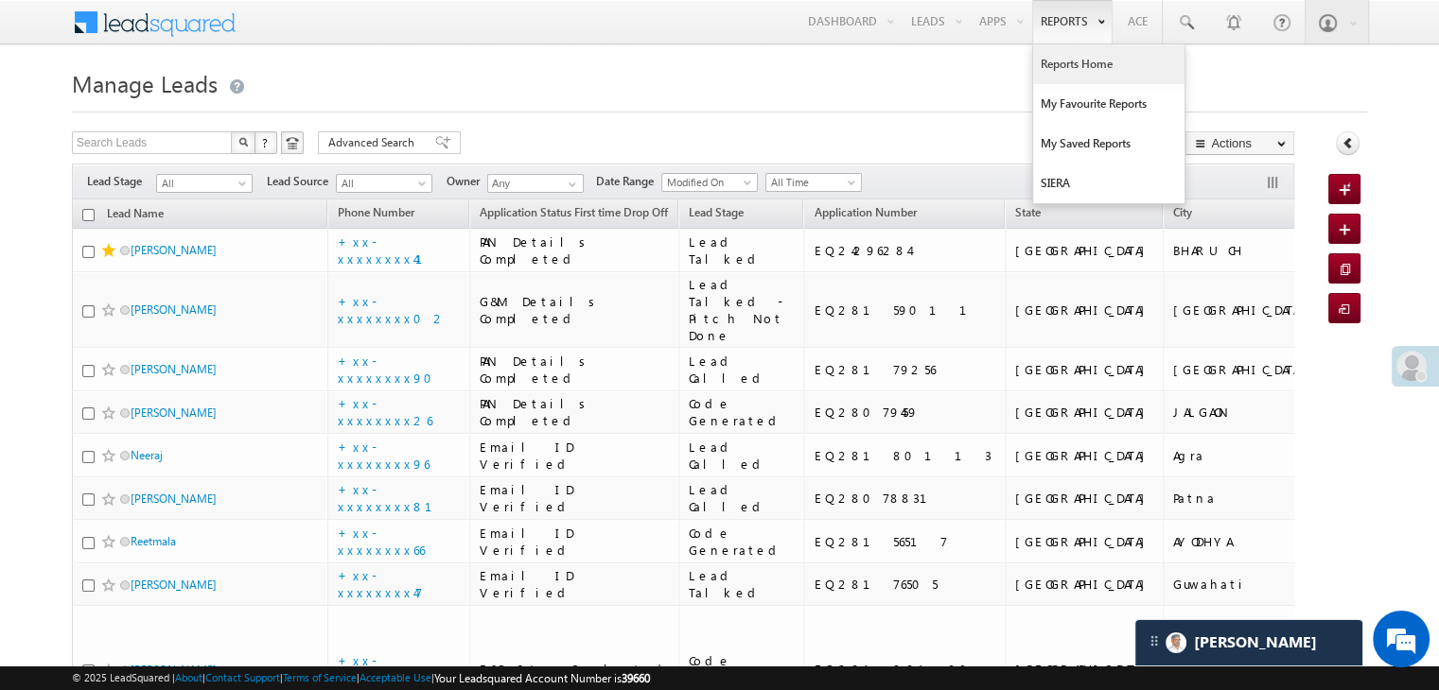
click at [1073, 67] on link "Reports Home" at bounding box center [1108, 64] width 151 height 40
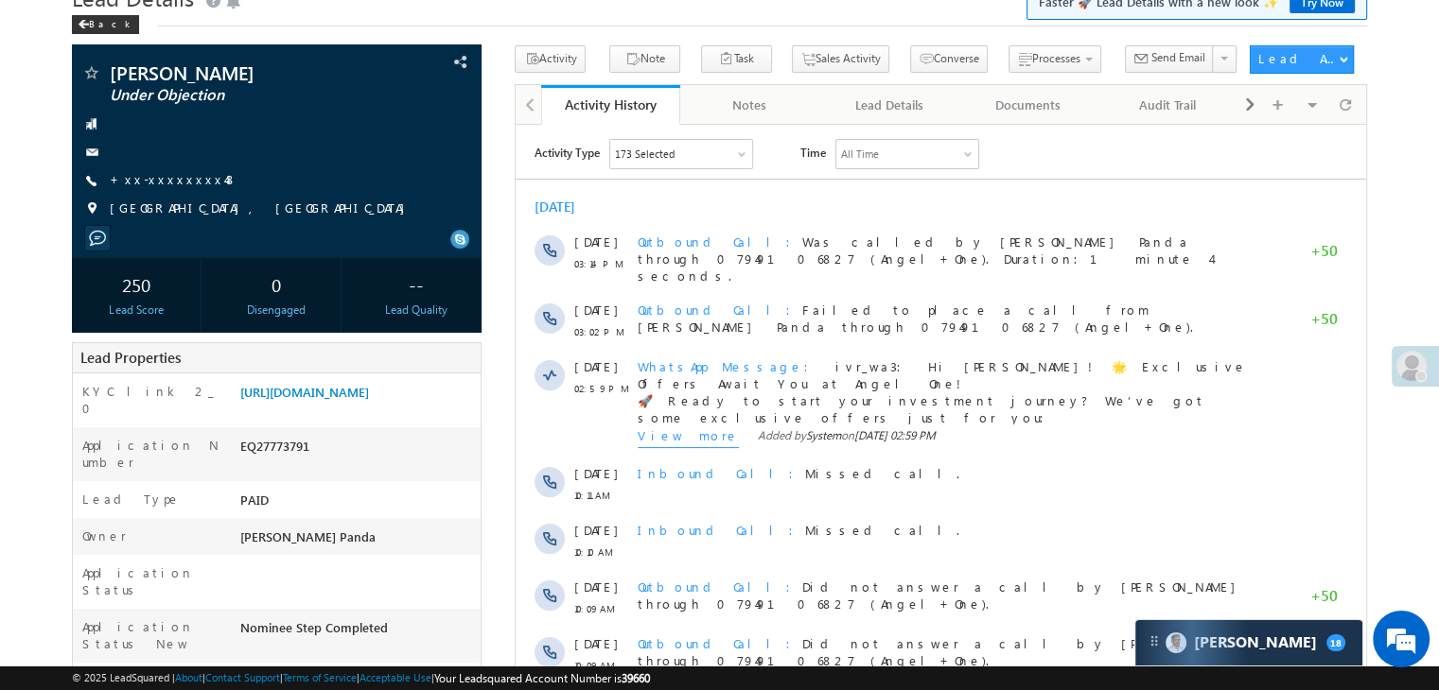
scroll to position [189, 0]
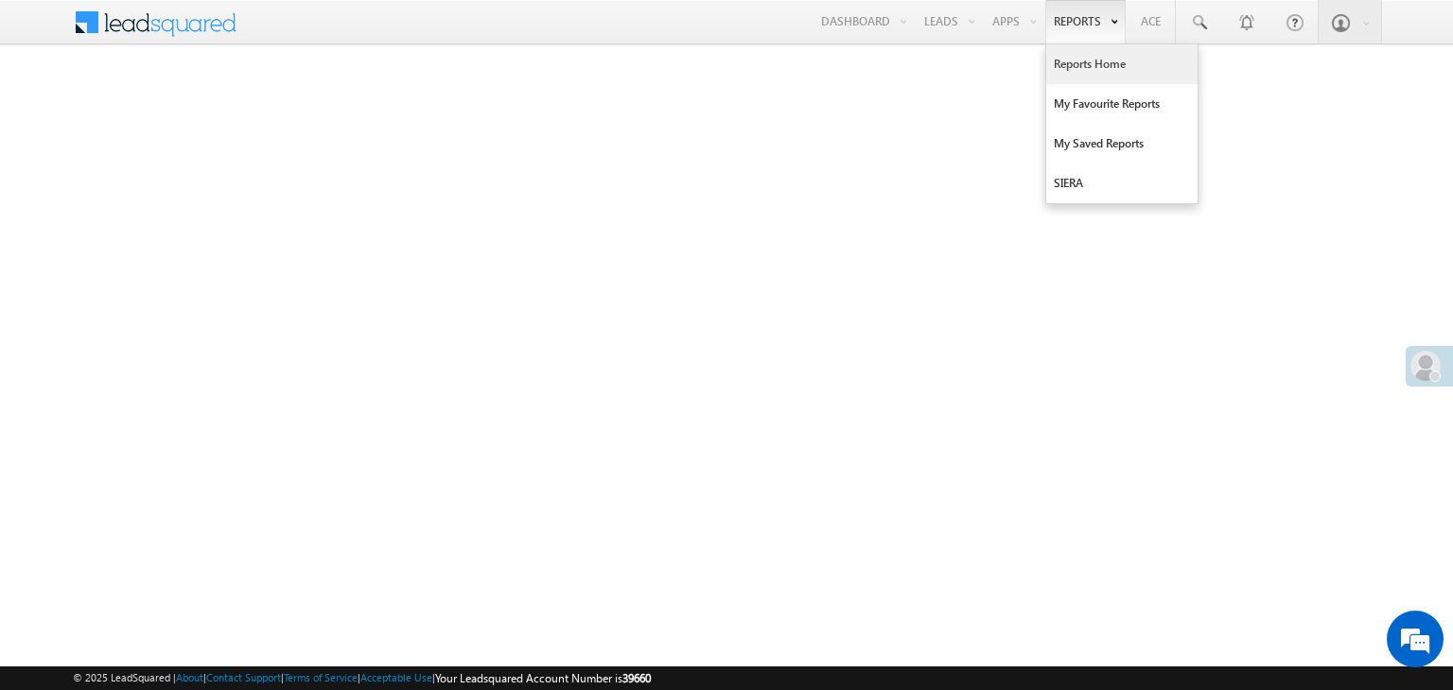
click at [1087, 60] on link "Reports Home" at bounding box center [1121, 64] width 151 height 40
click at [1098, 65] on link "Reports Home" at bounding box center [1121, 64] width 151 height 40
